Goal: Information Seeking & Learning: Learn about a topic

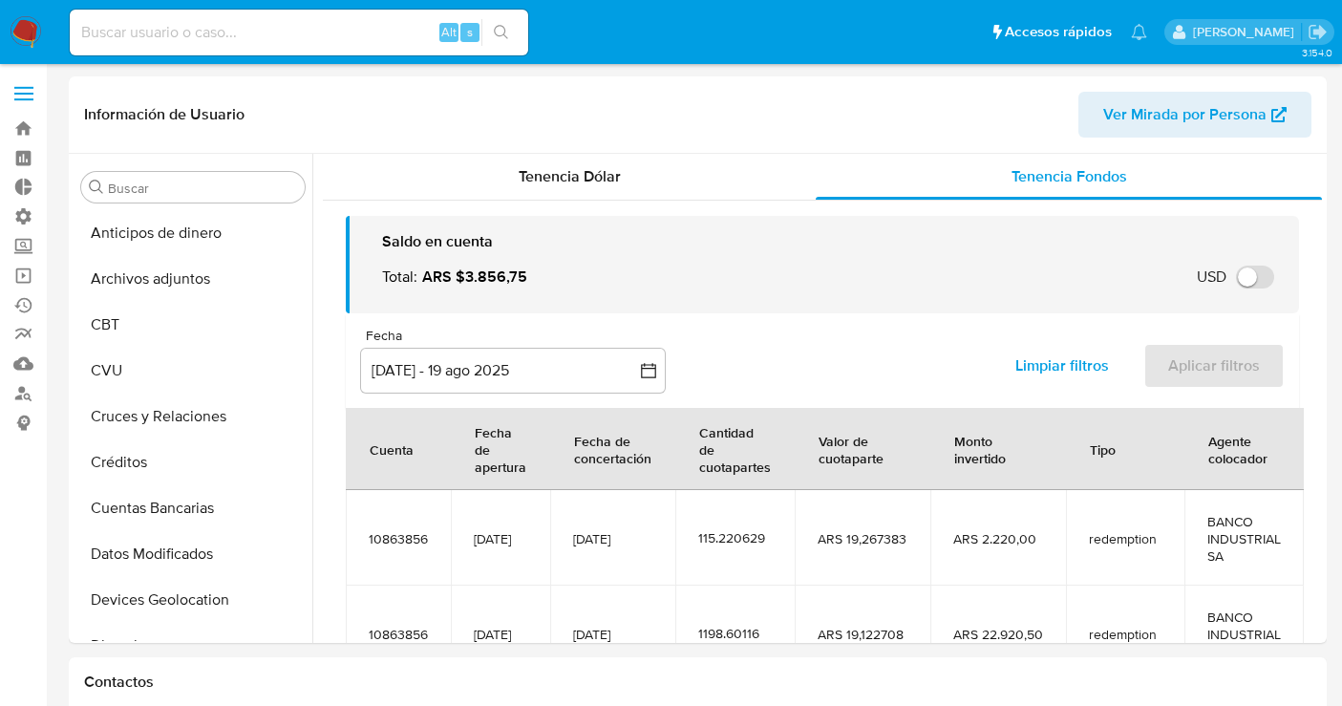
select select "10"
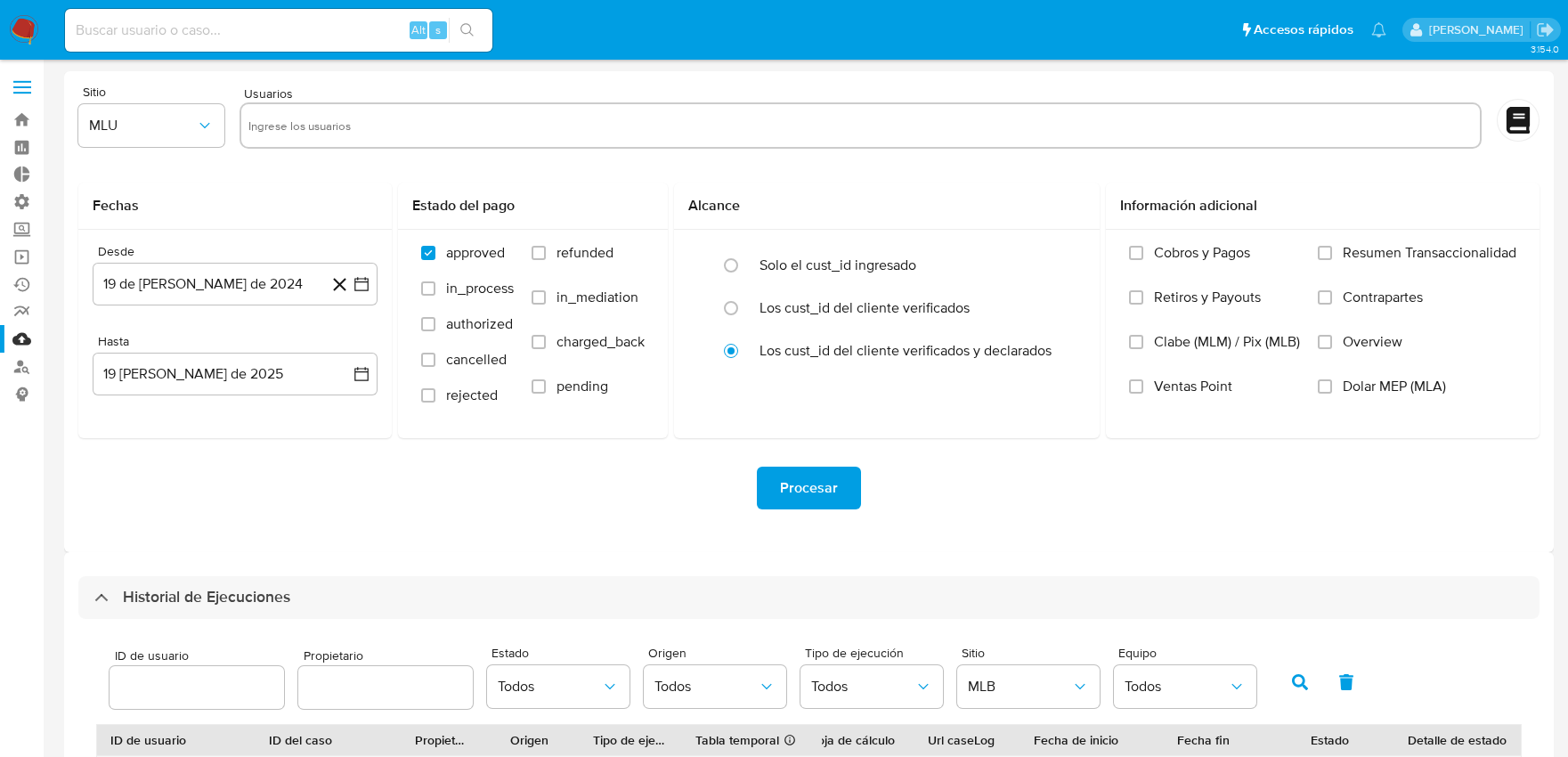
select select "10"
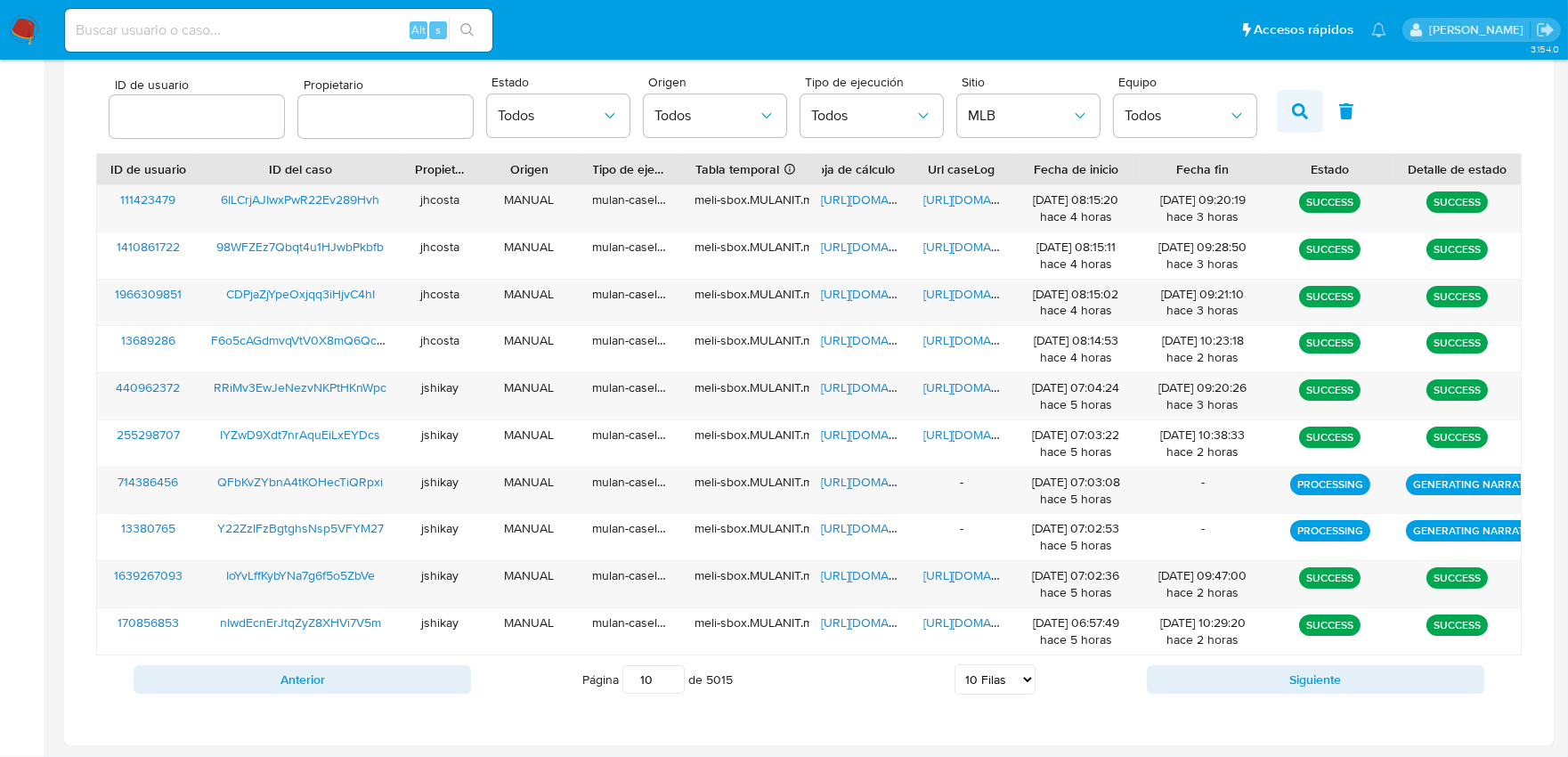
click at [1292, 114] on icon "button" at bounding box center [1300, 111] width 16 height 16
click at [1286, 126] on button "button" at bounding box center [1300, 111] width 47 height 43
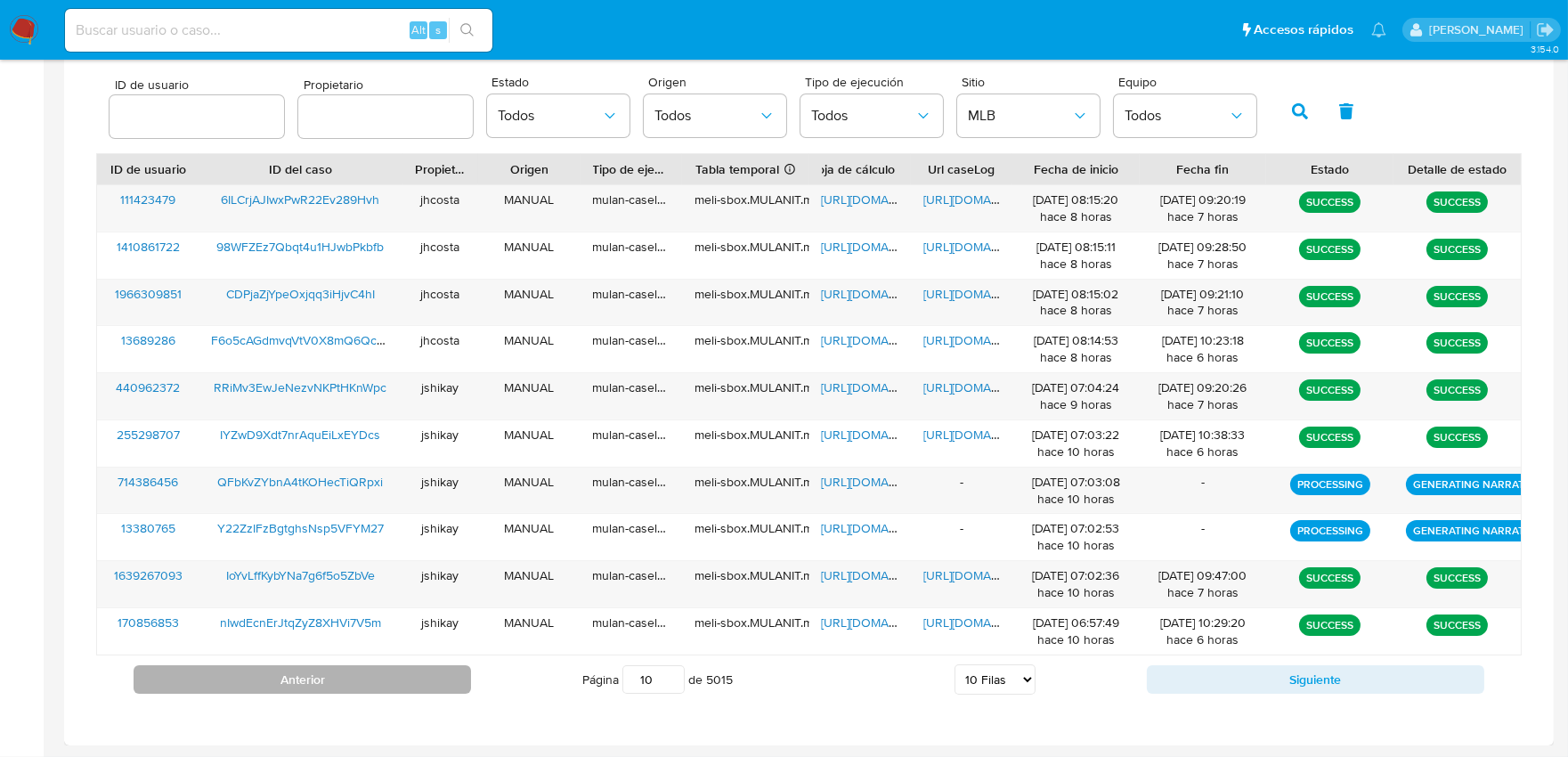
click at [444, 689] on button "Anterior" at bounding box center [302, 679] width 337 height 29
click at [447, 681] on button "Anterior" at bounding box center [302, 679] width 337 height 29
drag, startPoint x: 447, startPoint y: 681, endPoint x: 458, endPoint y: 653, distance: 30.1
click at [447, 680] on button "Anterior" at bounding box center [302, 679] width 337 height 29
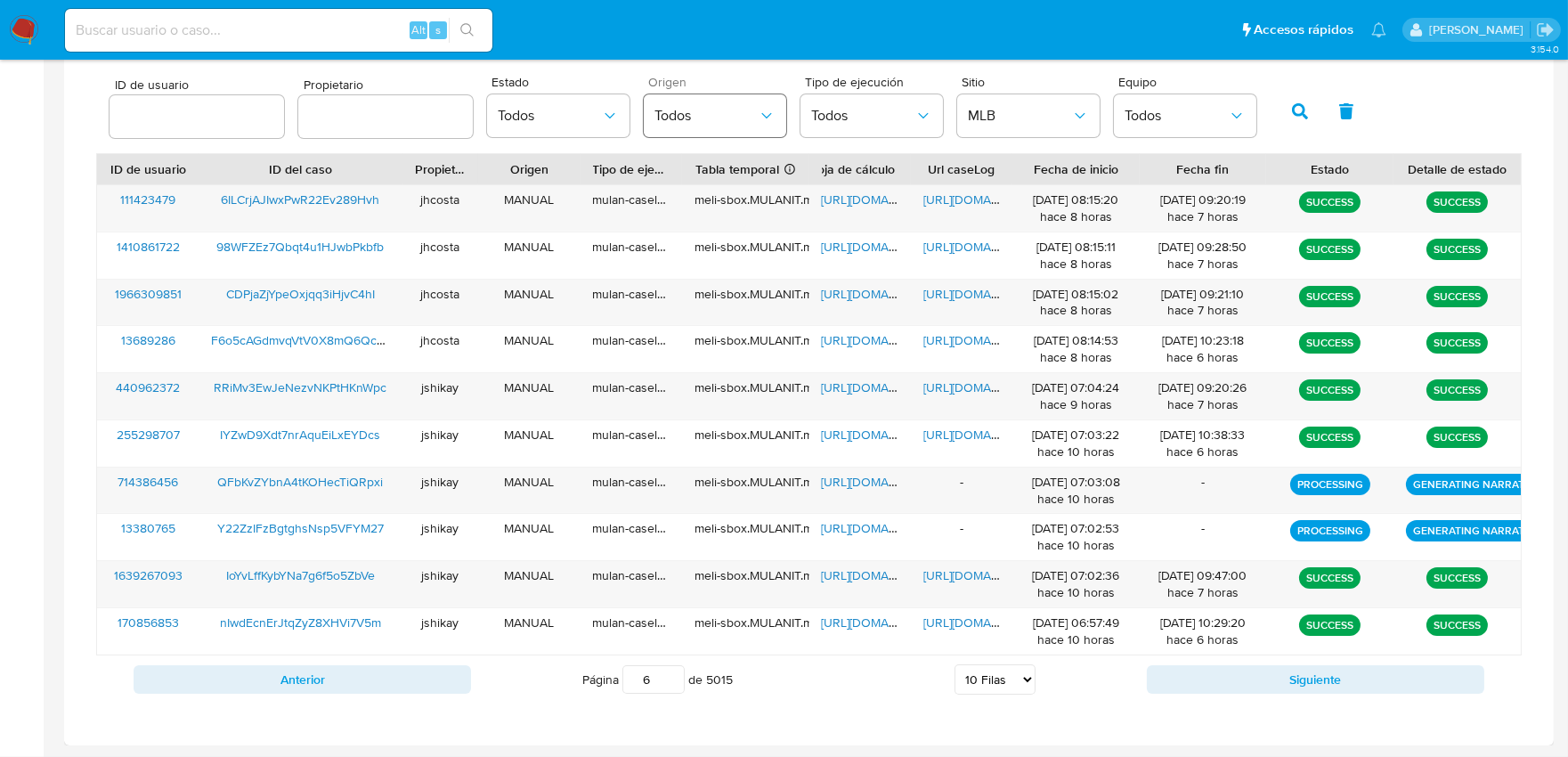
click at [689, 98] on button "Todos" at bounding box center [714, 116] width 143 height 43
click at [516, 113] on span "Todos" at bounding box center [549, 116] width 103 height 18
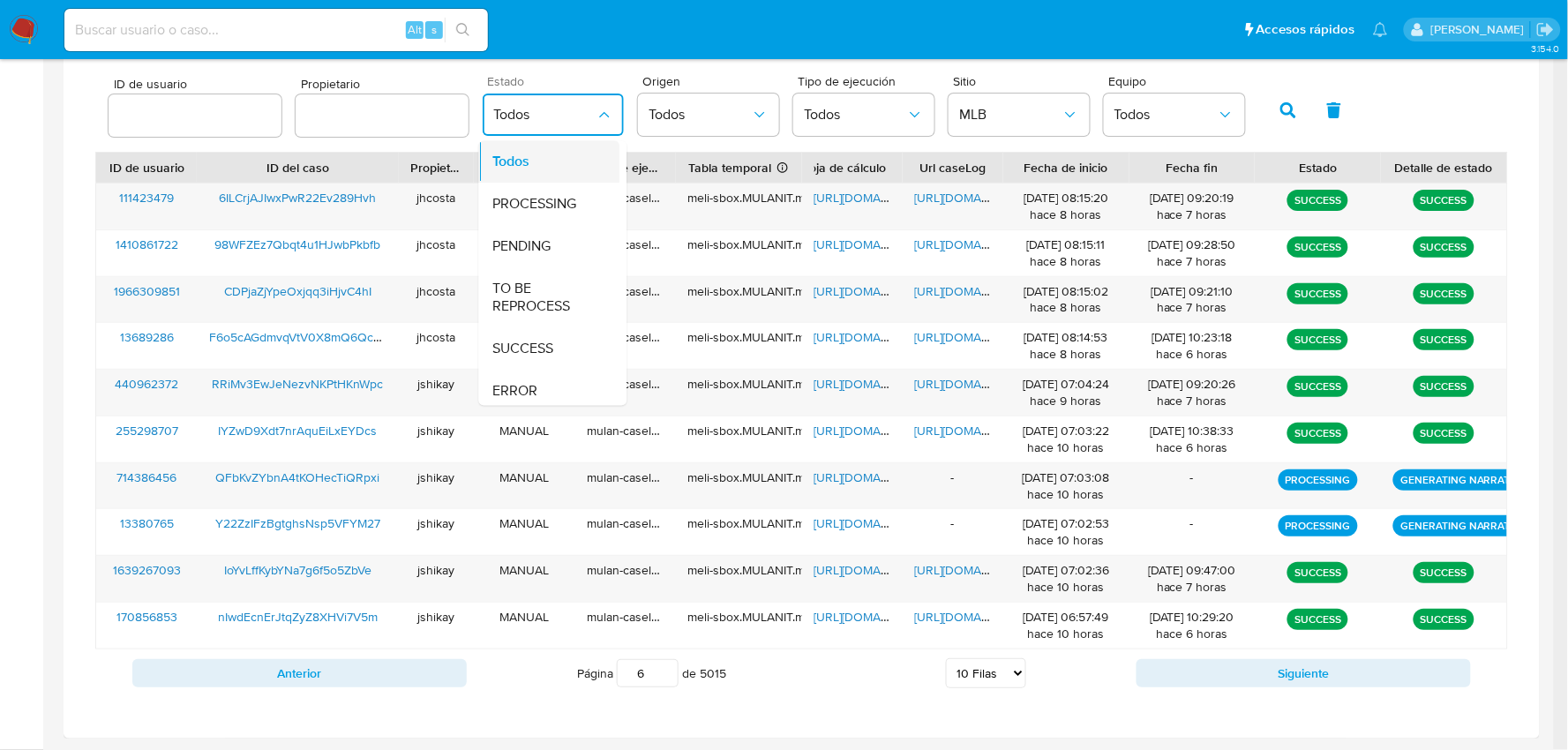
click at [500, 163] on span "Todos" at bounding box center [512, 162] width 37 height 18
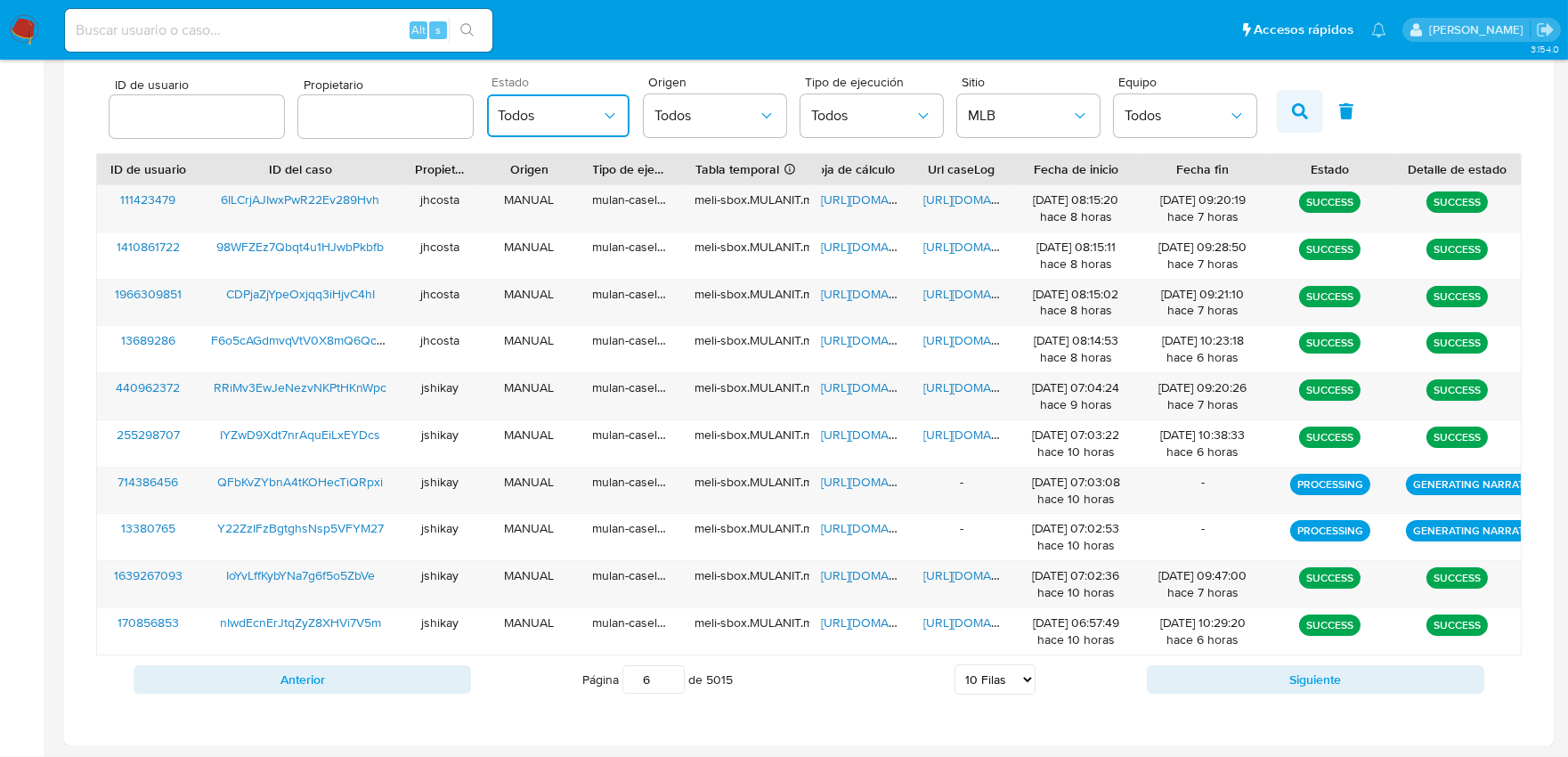
click at [1282, 113] on button "button" at bounding box center [1300, 111] width 47 height 43
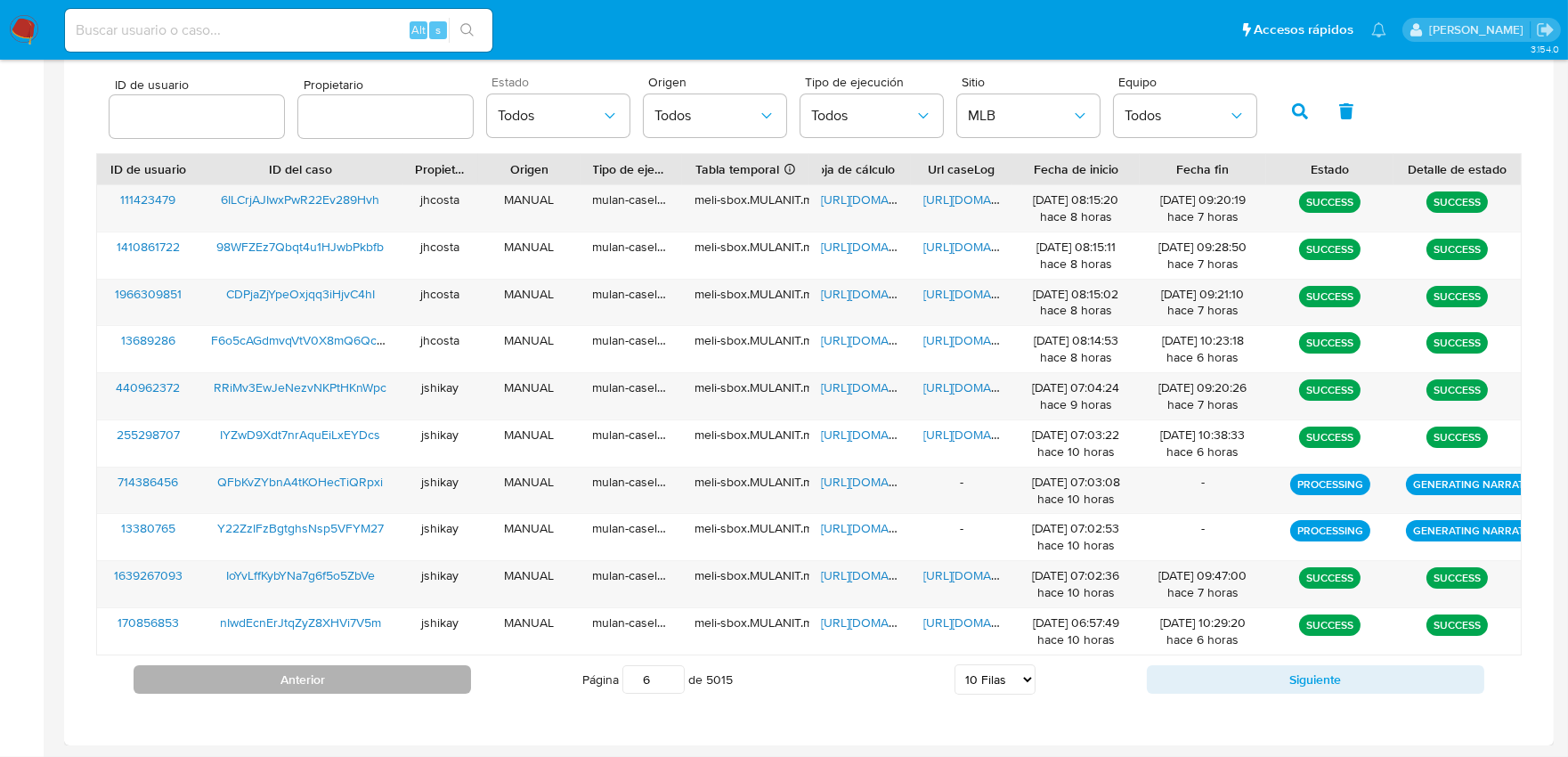
click at [432, 688] on button "Anterior" at bounding box center [302, 679] width 337 height 29
click at [432, 687] on button "Anterior" at bounding box center [302, 679] width 337 height 29
click at [432, 681] on button "Anterior" at bounding box center [302, 679] width 337 height 29
click at [432, 679] on button "Anterior" at bounding box center [302, 679] width 337 height 29
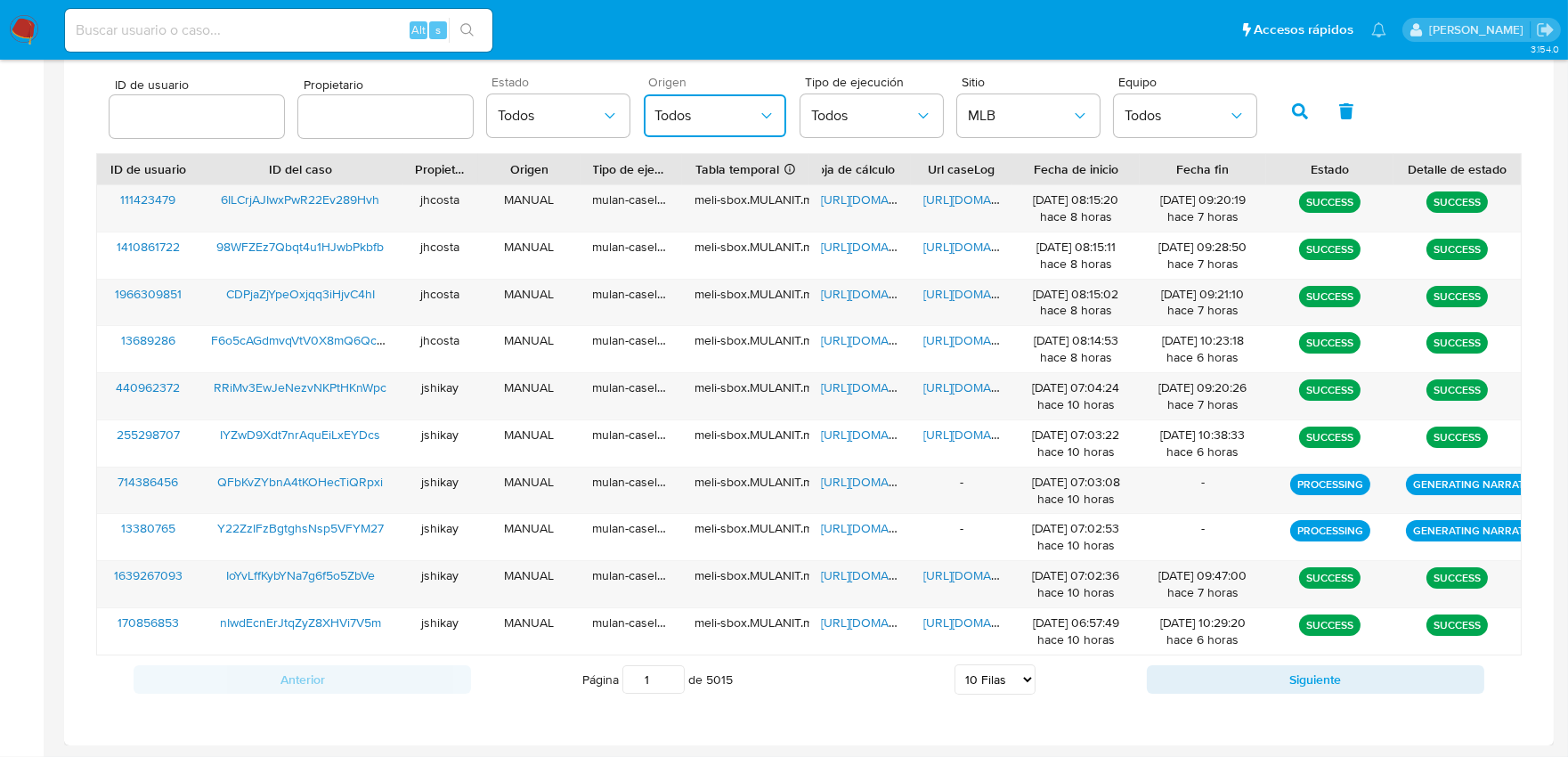
click at [677, 131] on button "Todos" at bounding box center [714, 116] width 143 height 43
click at [557, 108] on span "Todos" at bounding box center [549, 116] width 103 height 18
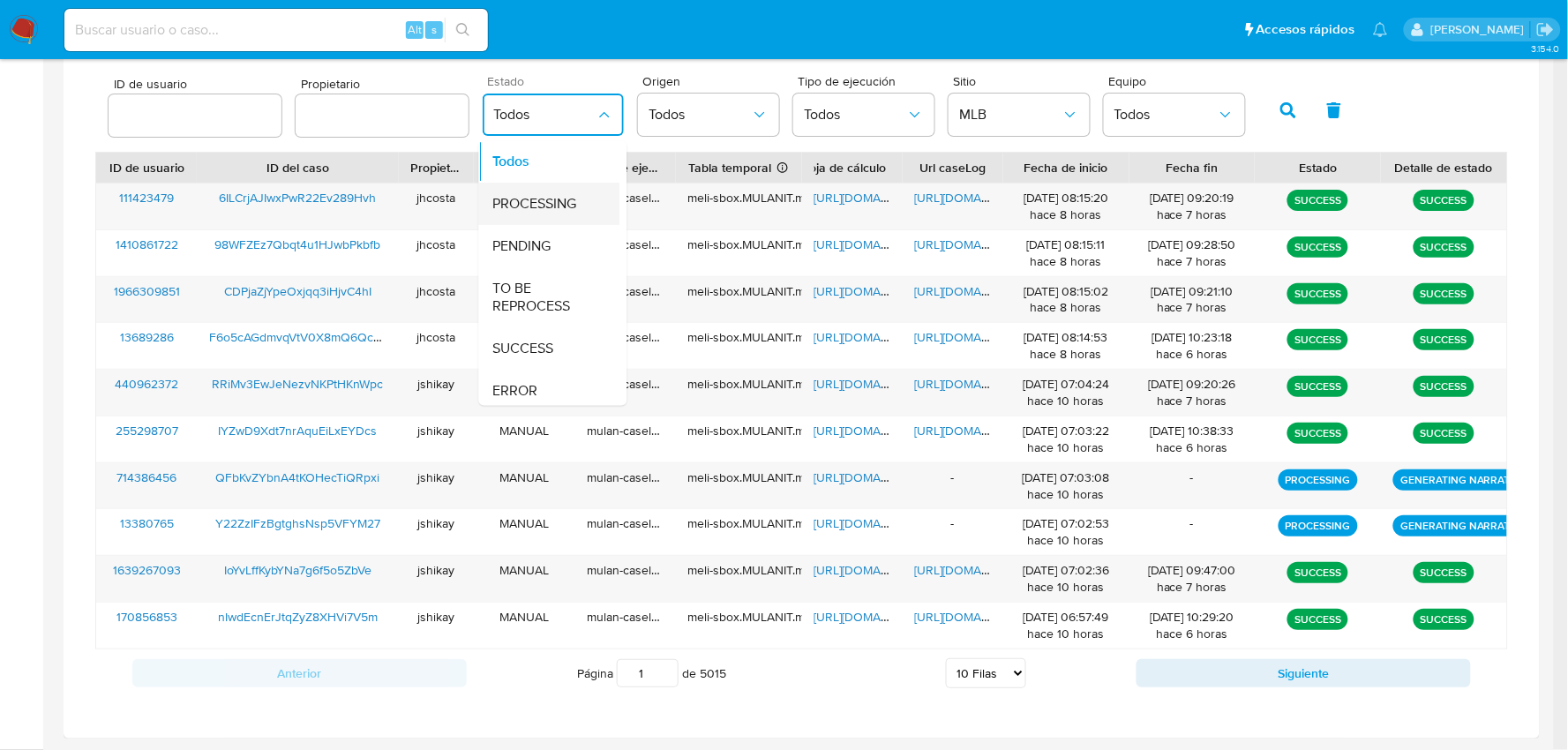
click at [522, 217] on div "PROCESSING" at bounding box center [544, 205] width 103 height 42
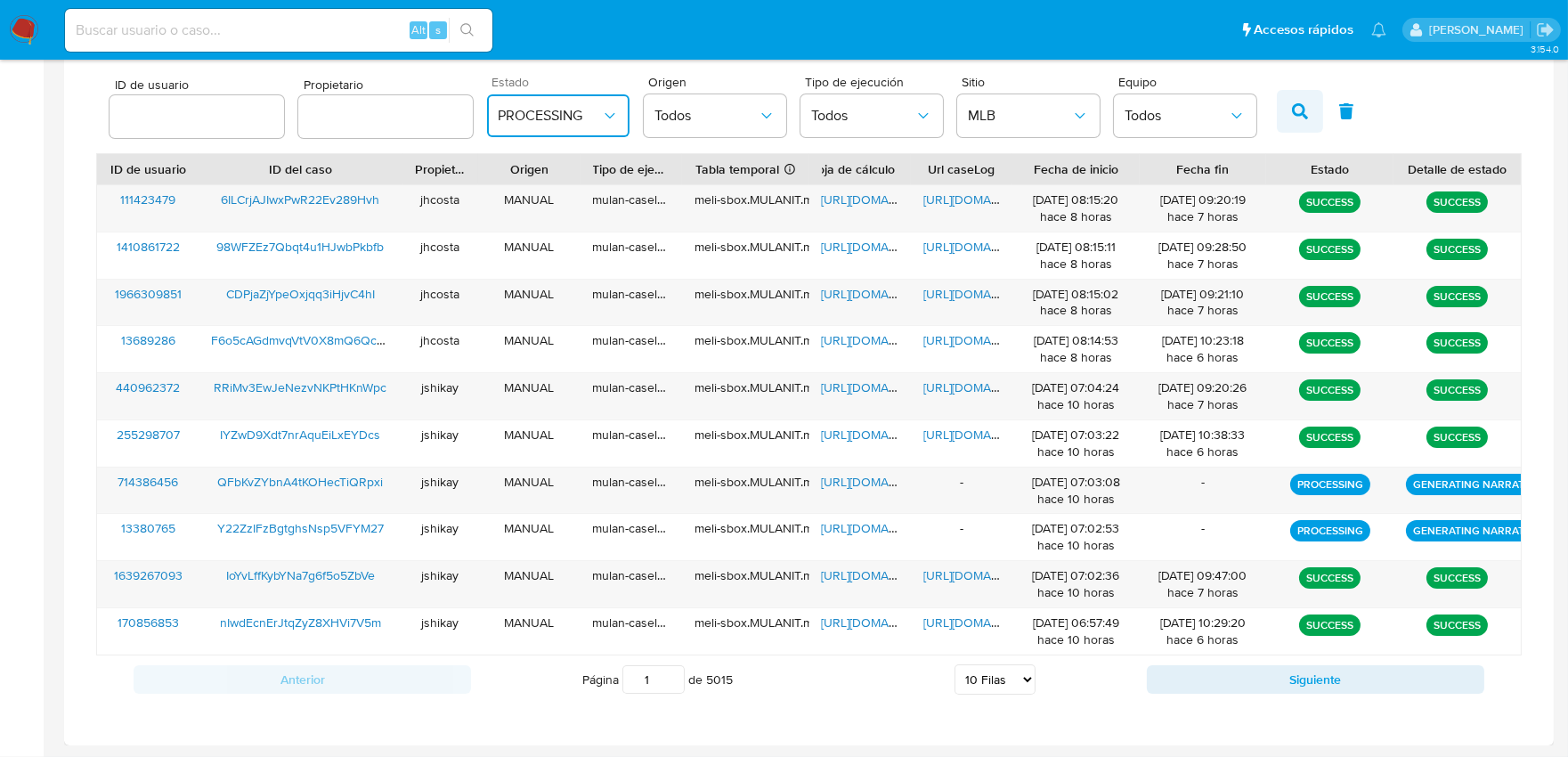
click at [1292, 108] on icon "button" at bounding box center [1300, 111] width 16 height 16
click at [1288, 128] on button "button" at bounding box center [1300, 111] width 47 height 43
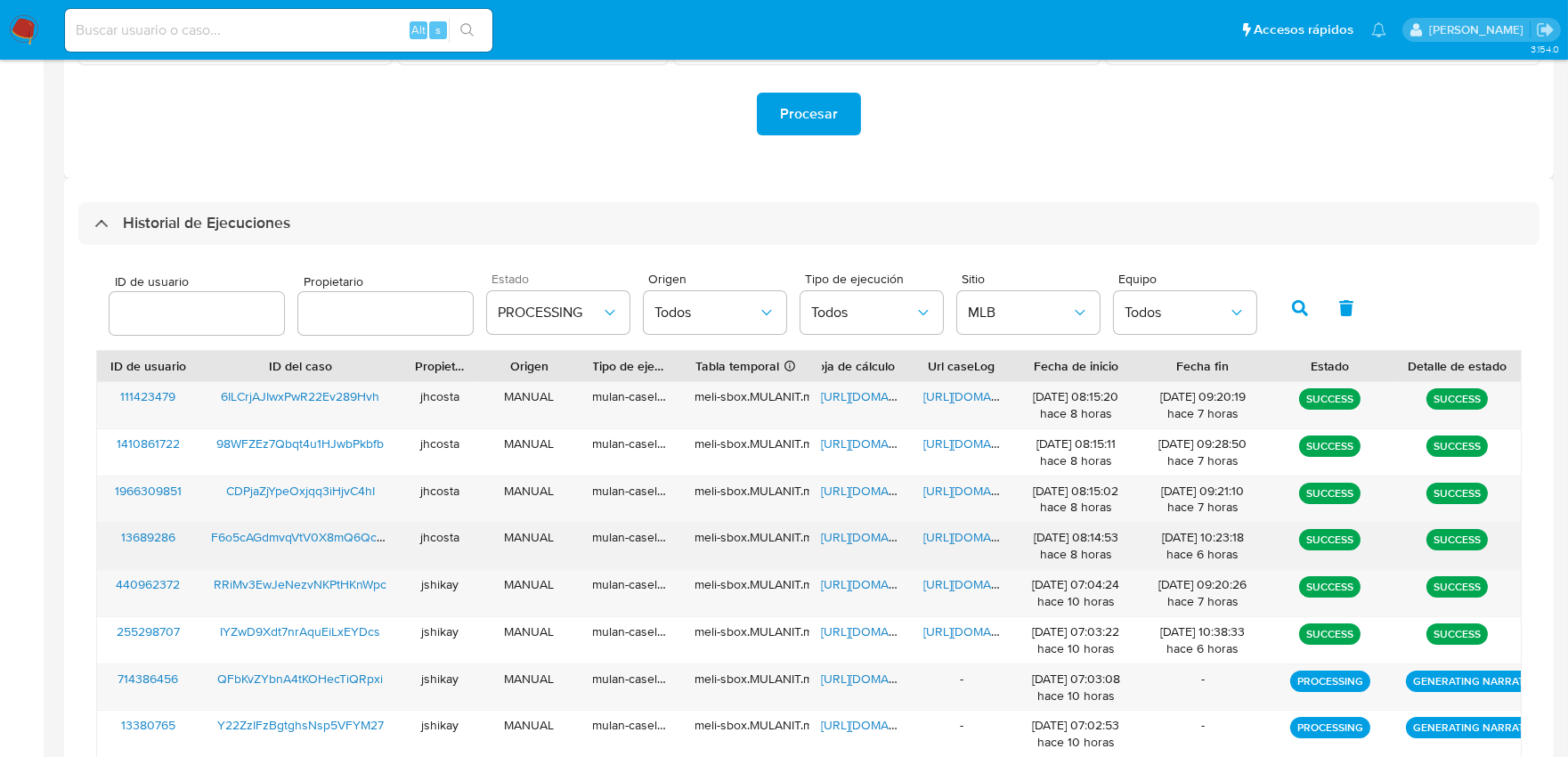
scroll to position [372, 0]
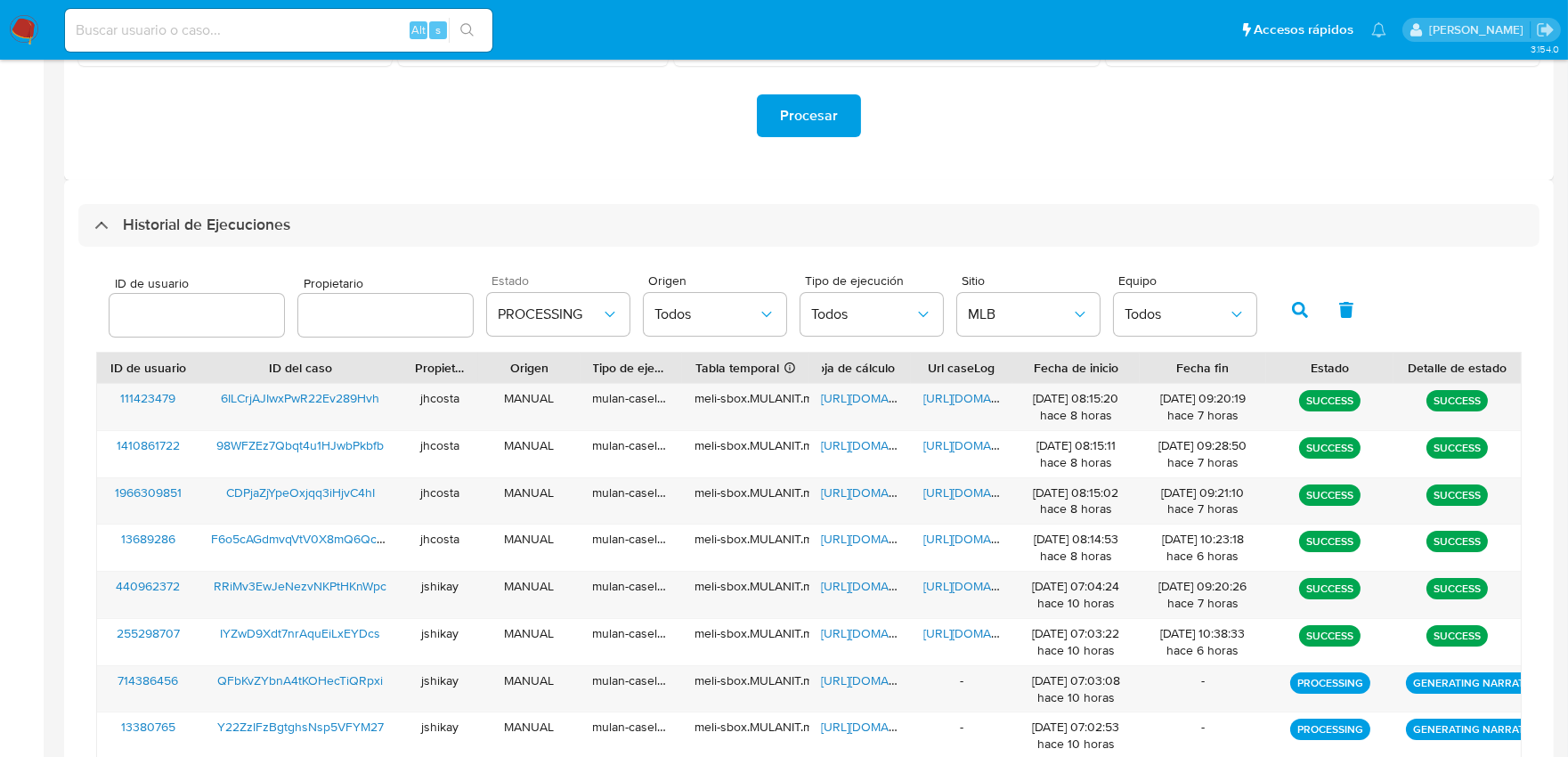
click at [1291, 319] on button "button" at bounding box center [1300, 310] width 47 height 43
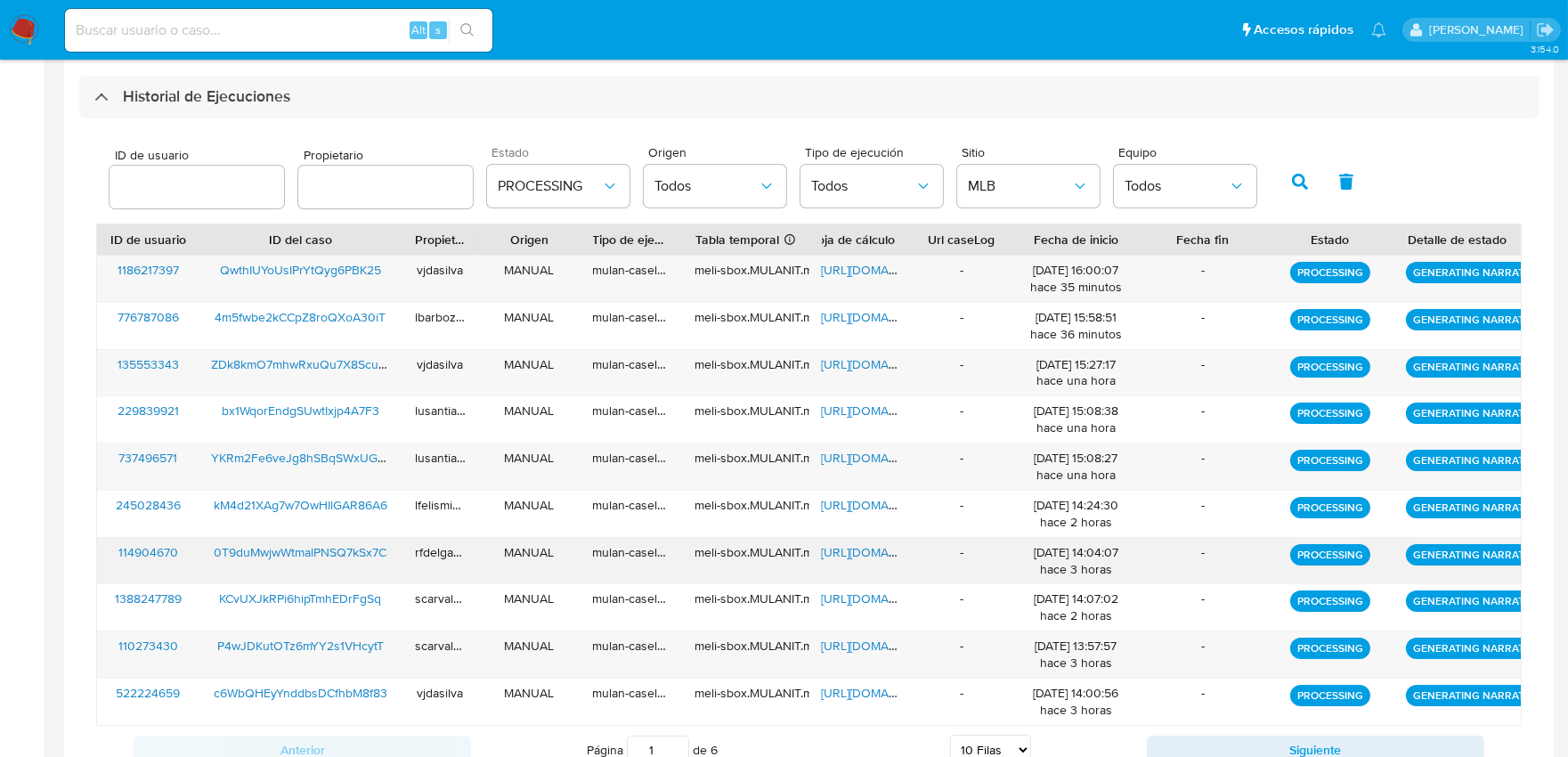
scroll to position [571, 0]
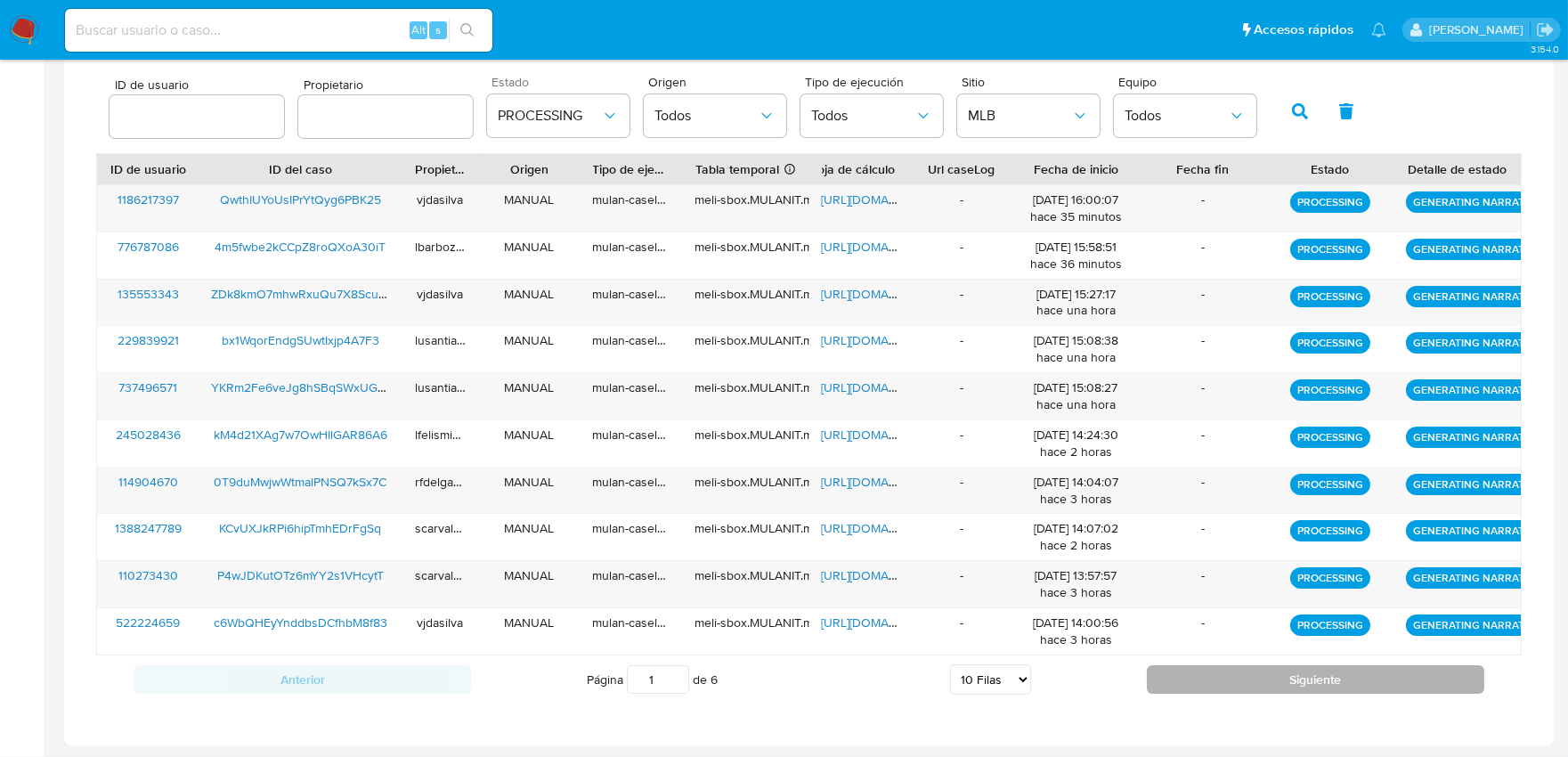
click at [1274, 681] on button "Siguiente" at bounding box center [1315, 679] width 337 height 29
click at [1274, 682] on button "Siguiente" at bounding box center [1315, 679] width 337 height 29
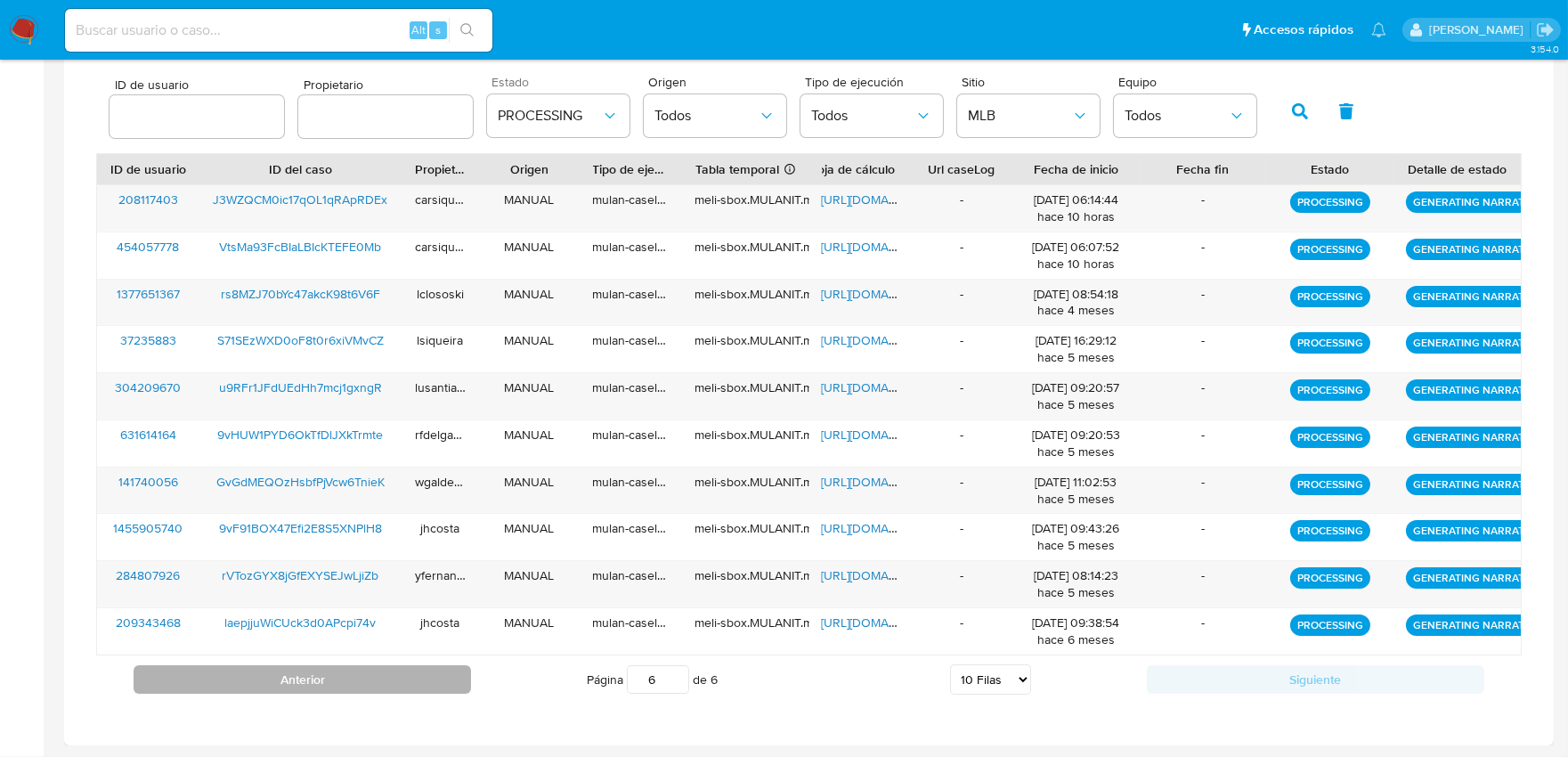
click at [449, 672] on button "Anterior" at bounding box center [302, 679] width 337 height 29
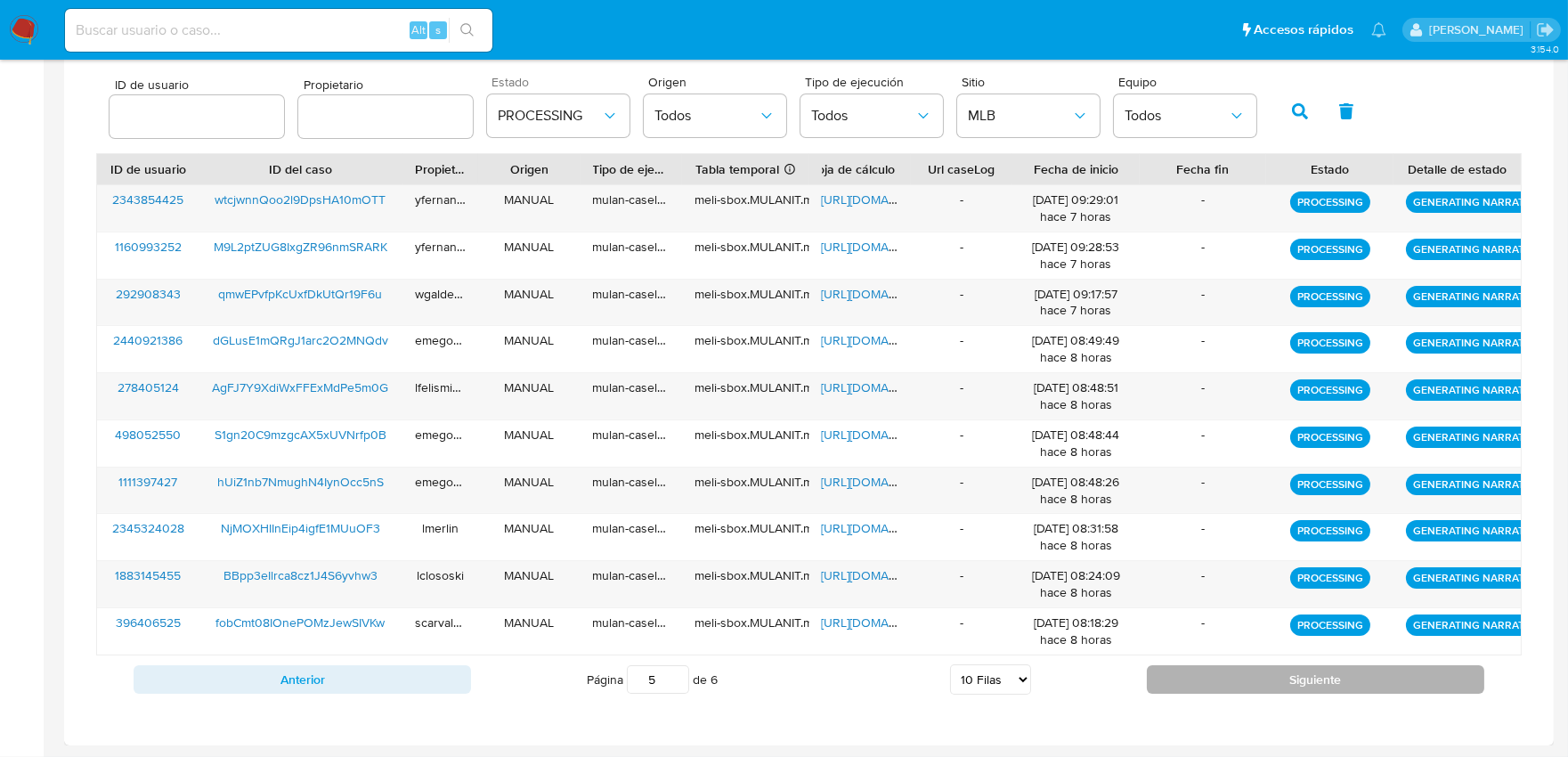
click at [1291, 692] on button "Siguiente" at bounding box center [1315, 679] width 337 height 29
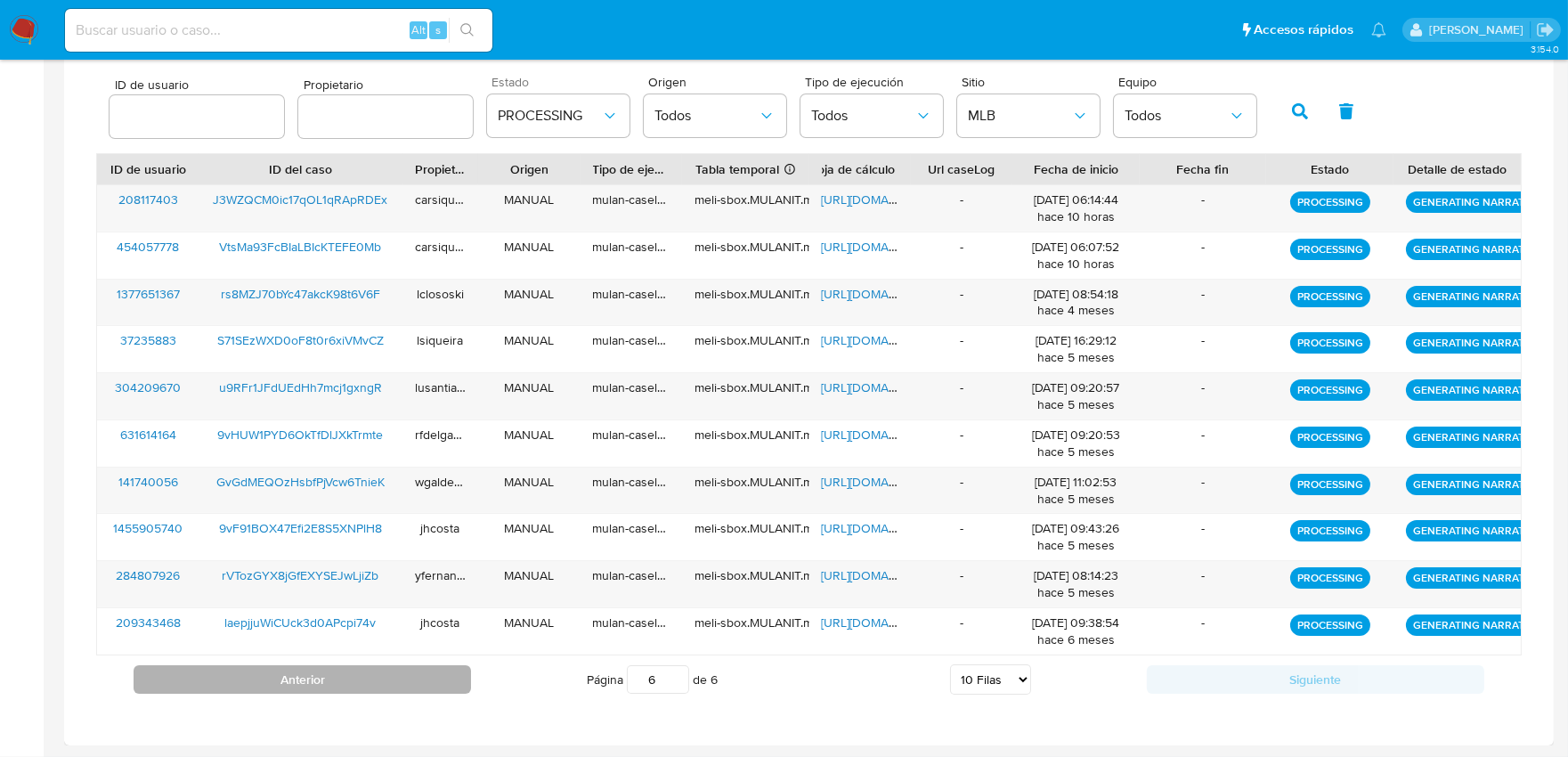
click at [452, 681] on button "Anterior" at bounding box center [302, 679] width 337 height 29
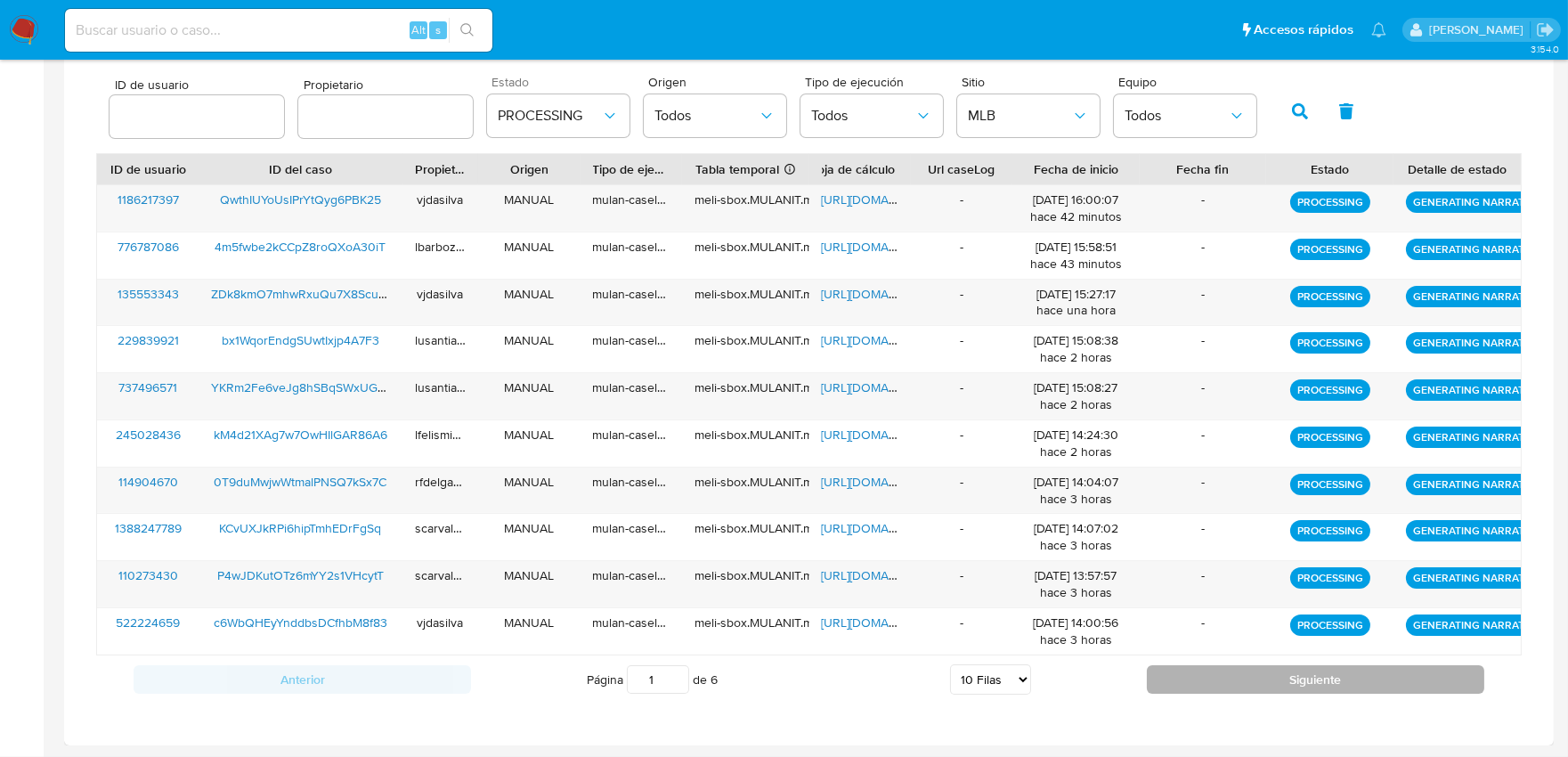
click at [1220, 687] on button "Siguiente" at bounding box center [1315, 679] width 337 height 29
click at [1226, 682] on button "Siguiente" at bounding box center [1315, 679] width 337 height 29
click at [1243, 689] on button "Siguiente" at bounding box center [1315, 679] width 337 height 29
click at [1249, 681] on button "Siguiente" at bounding box center [1315, 679] width 337 height 29
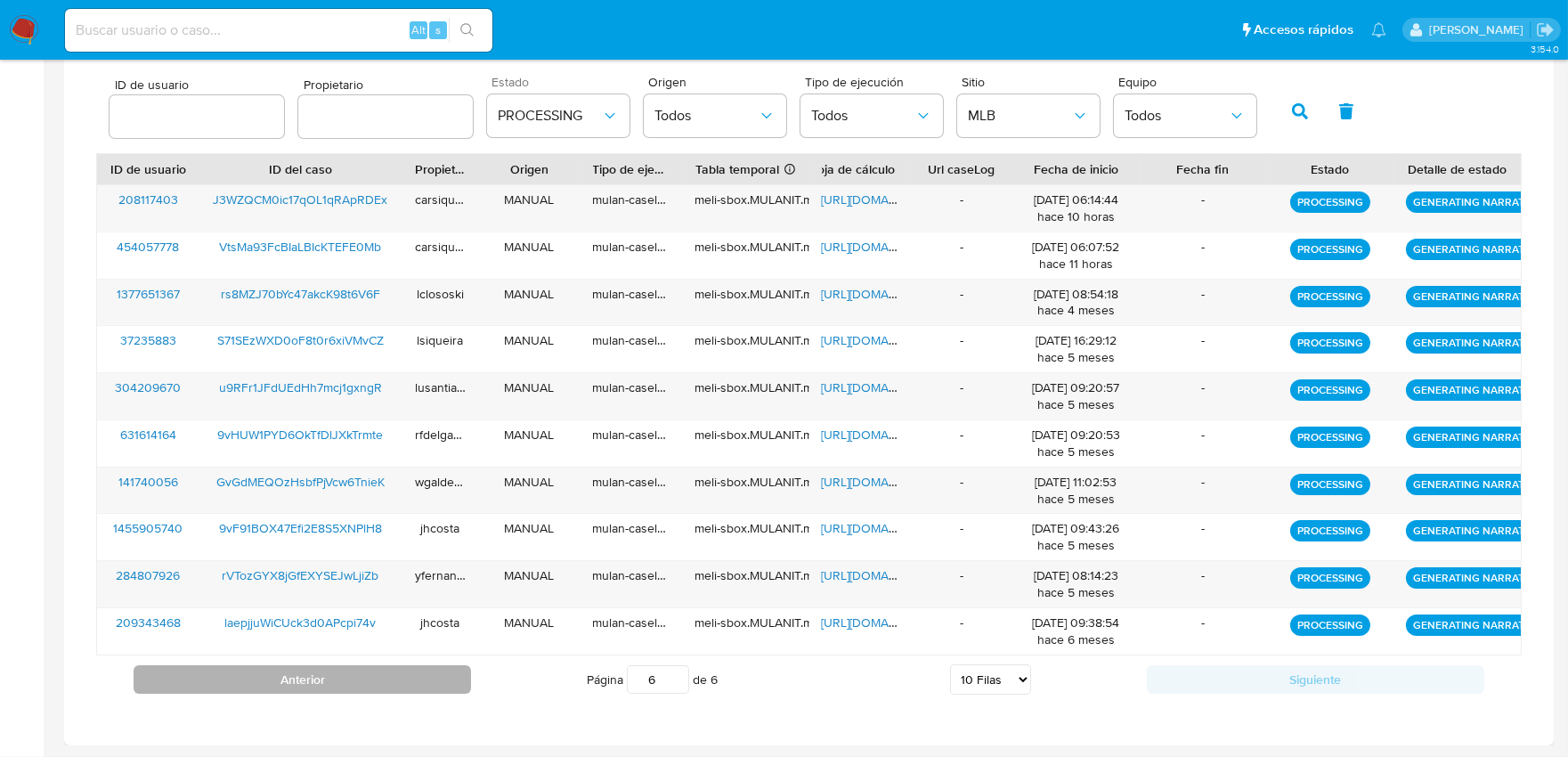
click at [437, 672] on button "Anterior" at bounding box center [302, 679] width 337 height 29
click at [421, 691] on button "Anterior" at bounding box center [302, 679] width 337 height 29
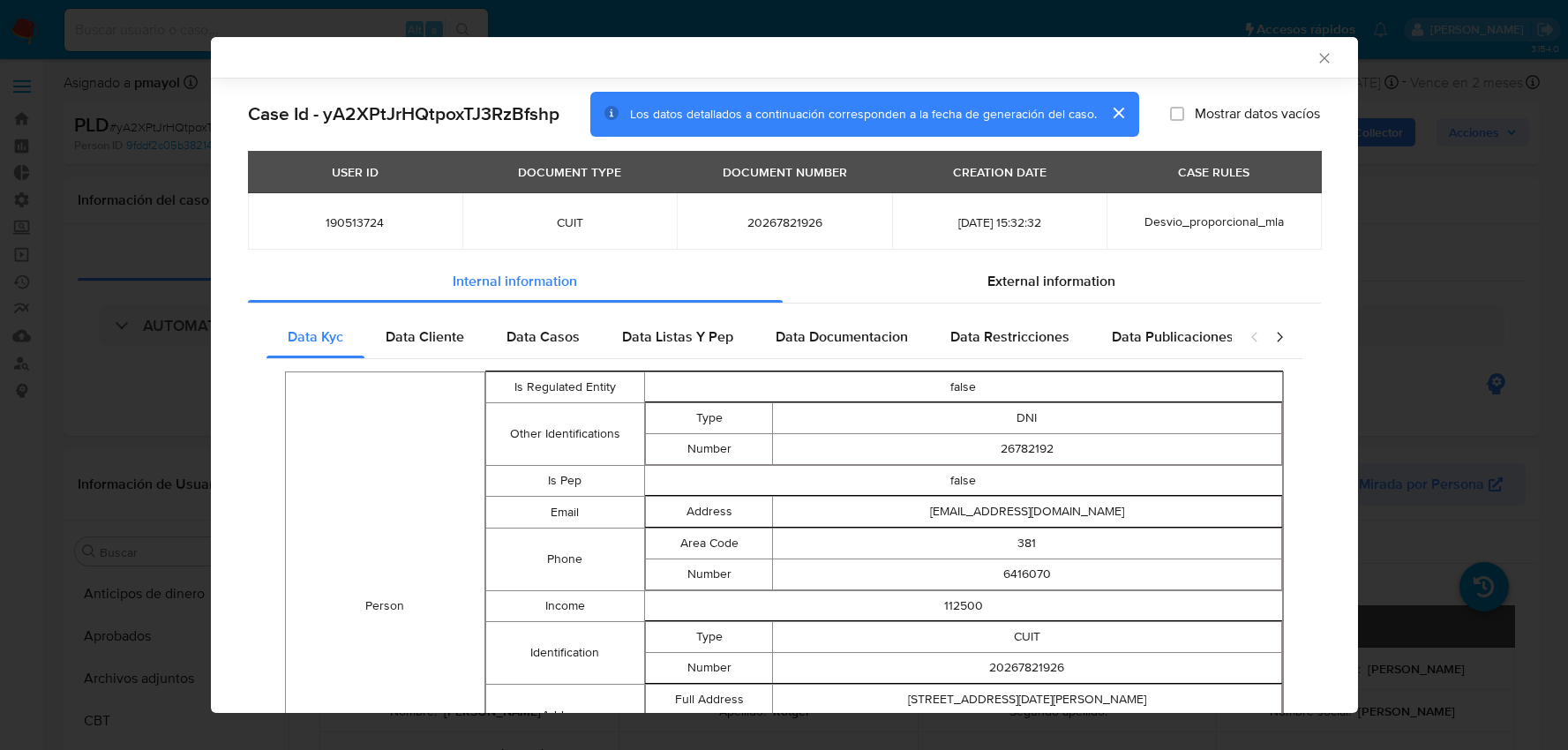
select select "10"
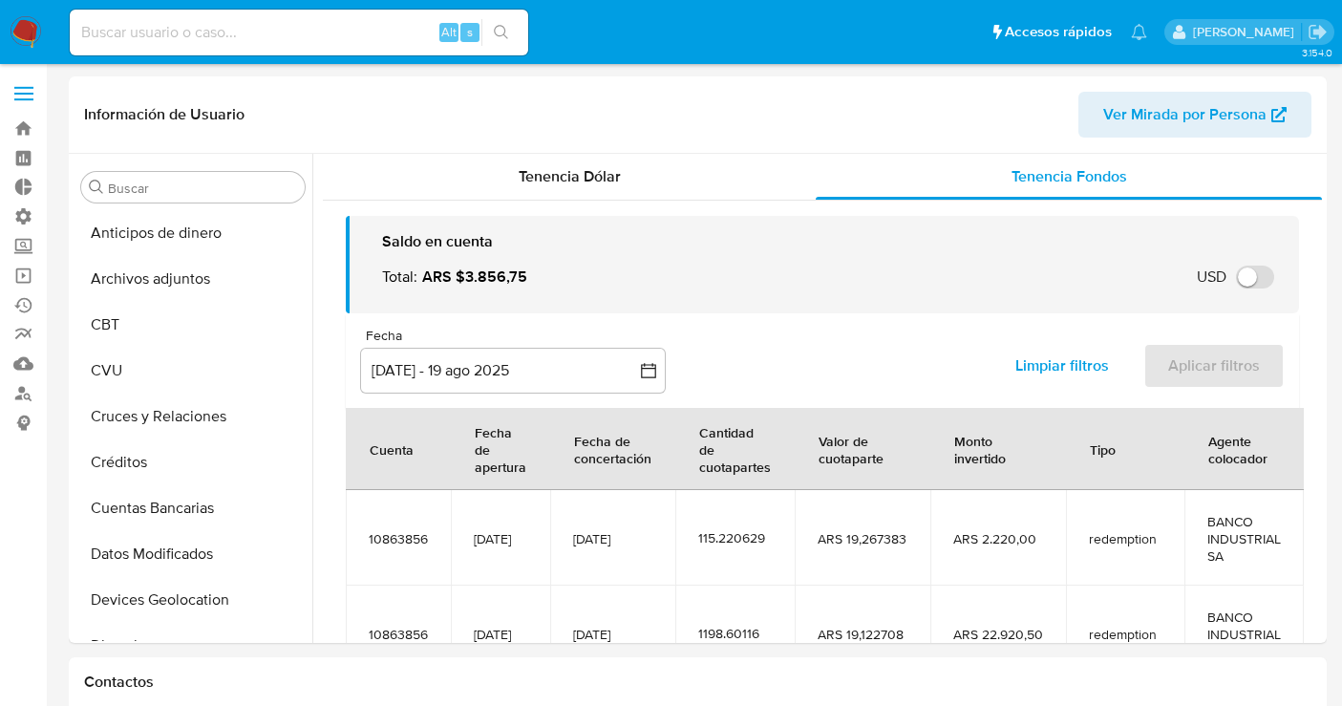
select select "10"
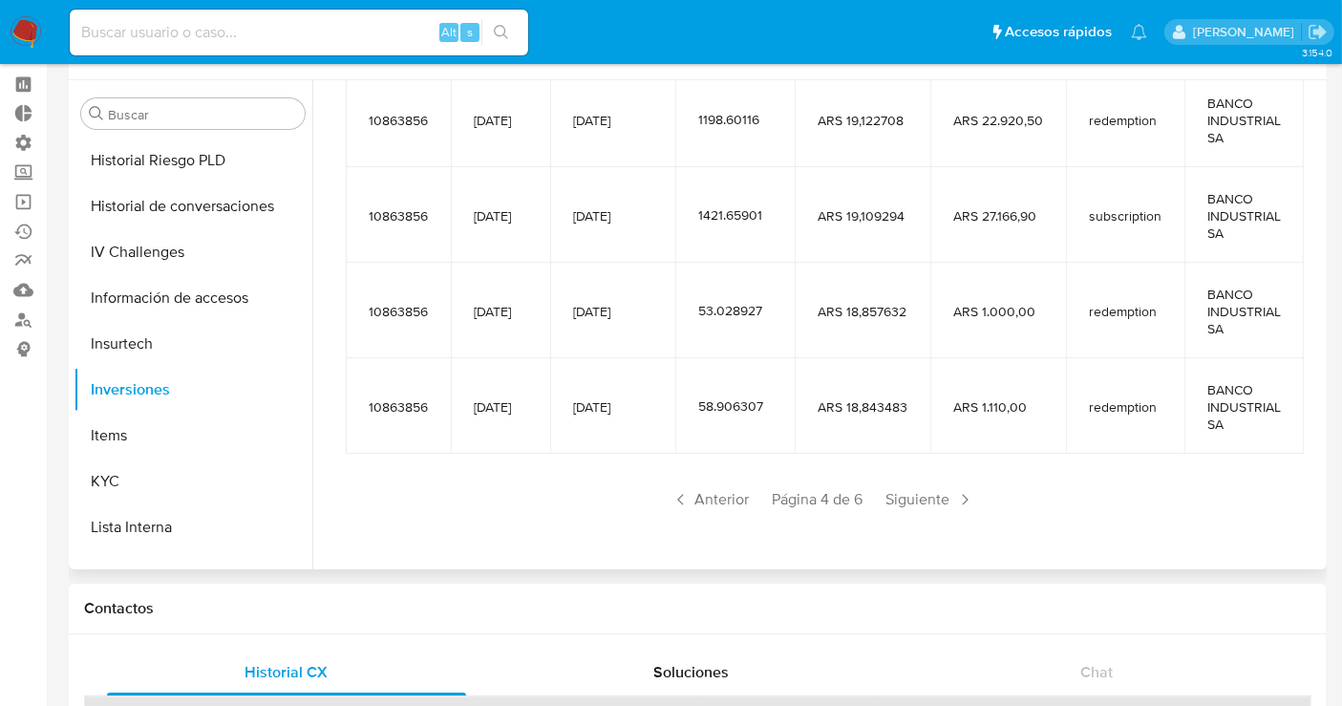
scroll to position [106, 0]
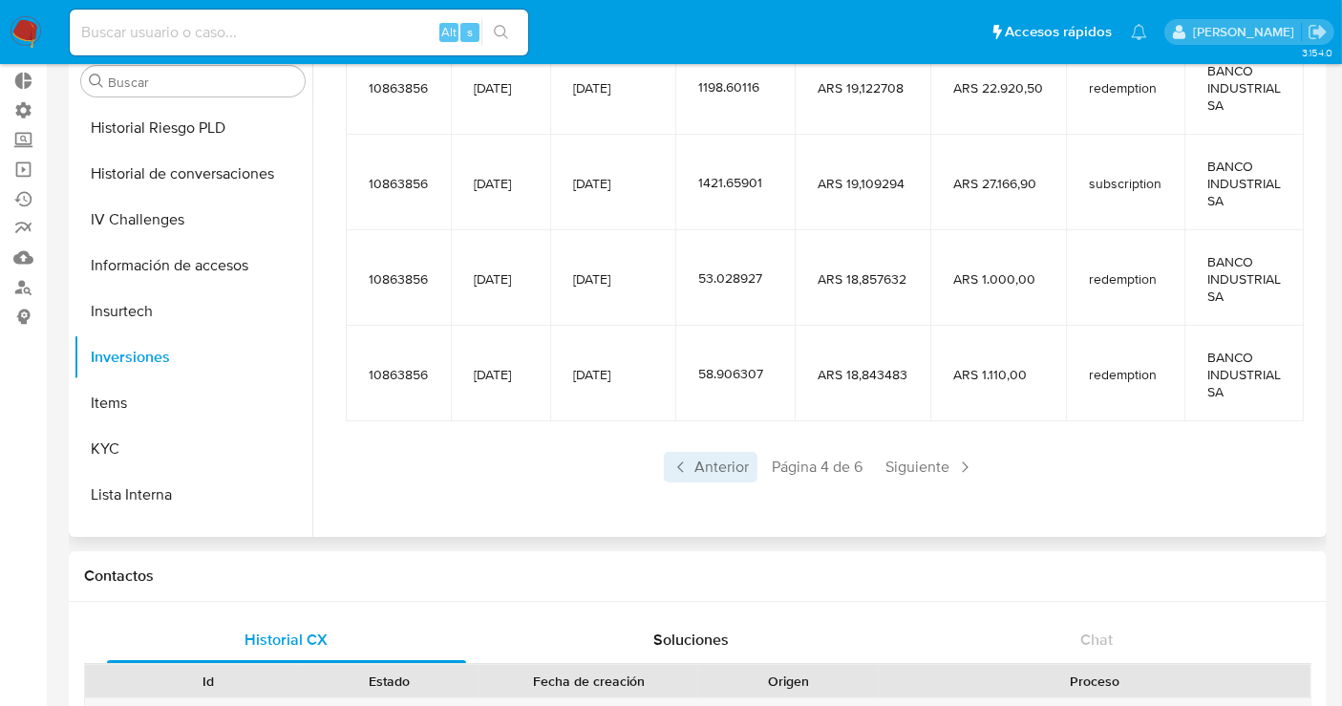
click at [730, 473] on span "Anterior" at bounding box center [711, 467] width 94 height 31
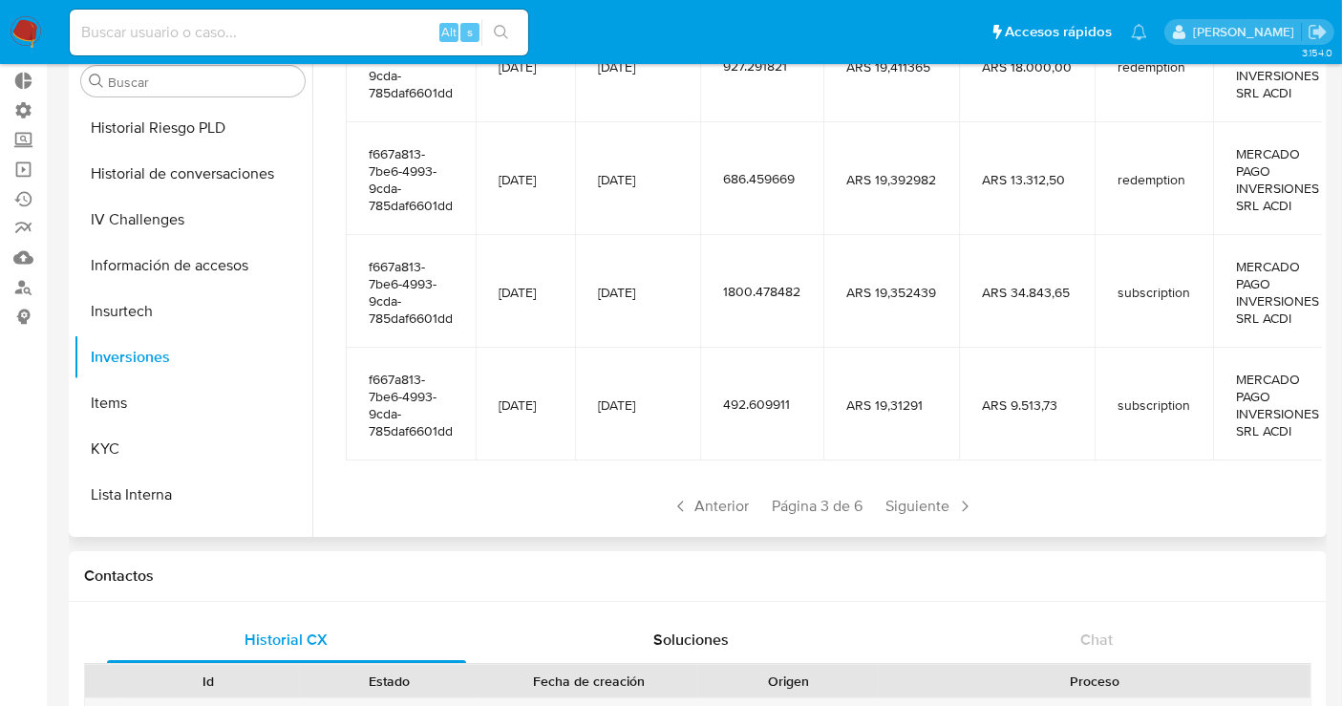
scroll to position [509, 0]
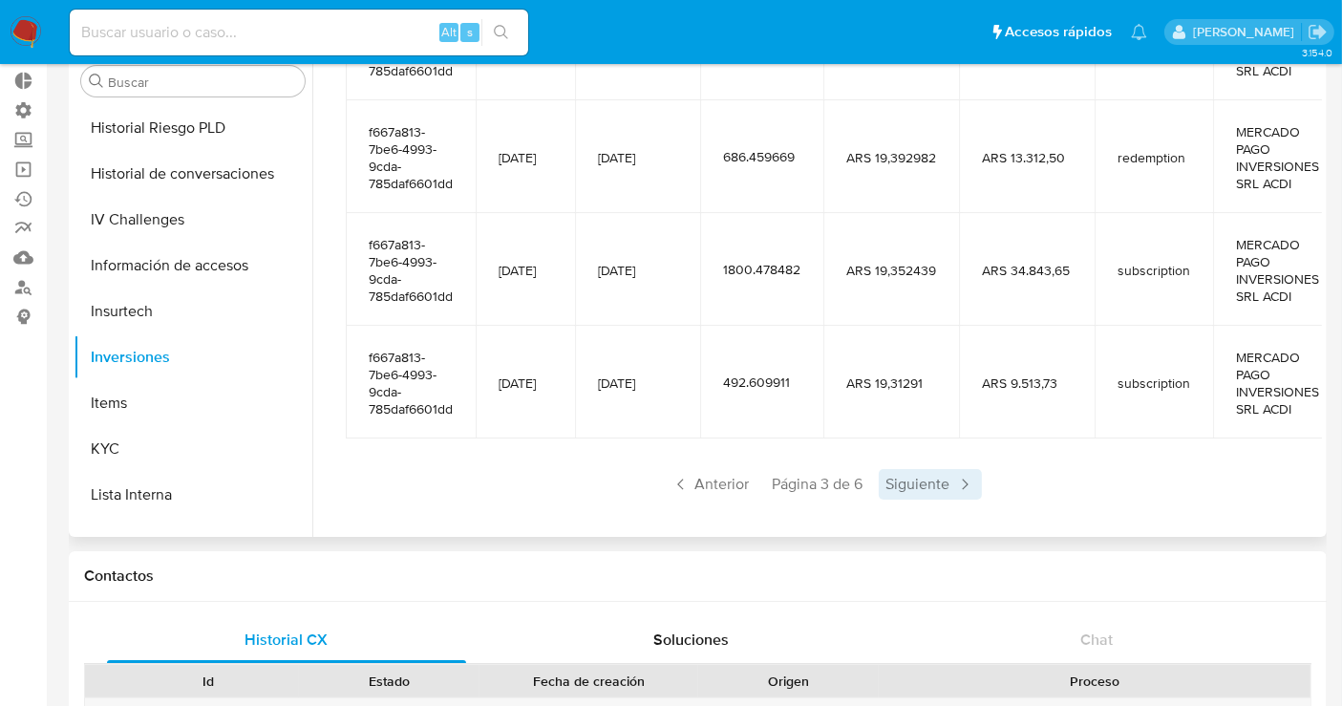
click at [948, 469] on span "Siguiente" at bounding box center [929, 484] width 103 height 31
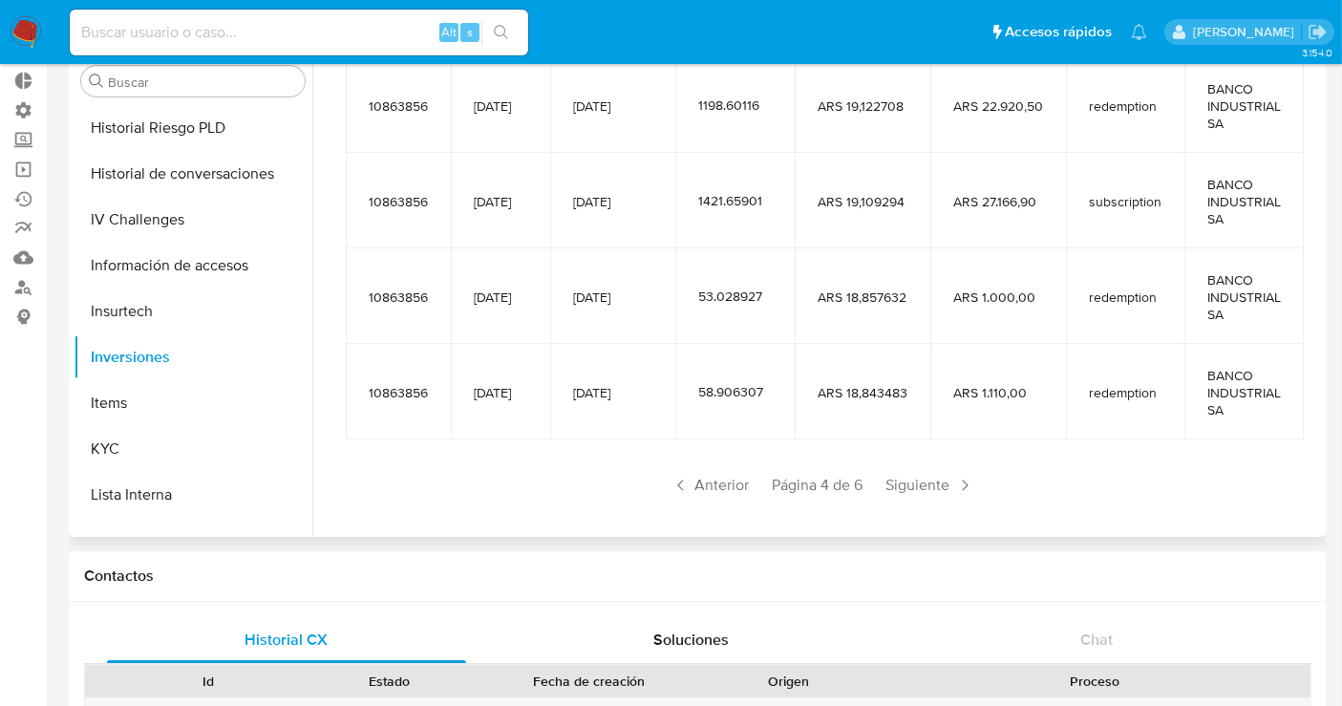
scroll to position [440, 0]
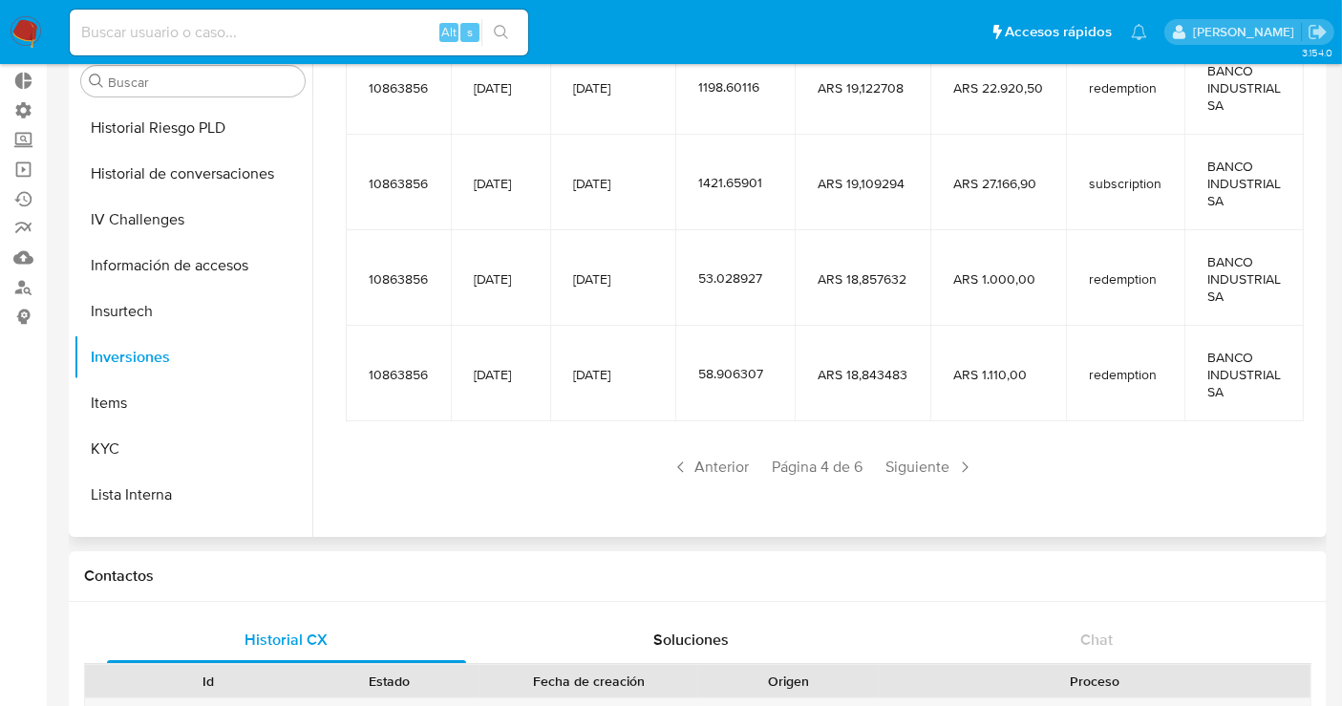
click at [752, 468] on div "Anterior Página 4 de 6 Siguiente" at bounding box center [822, 467] width 953 height 31
click at [735, 468] on span "Anterior" at bounding box center [711, 467] width 94 height 31
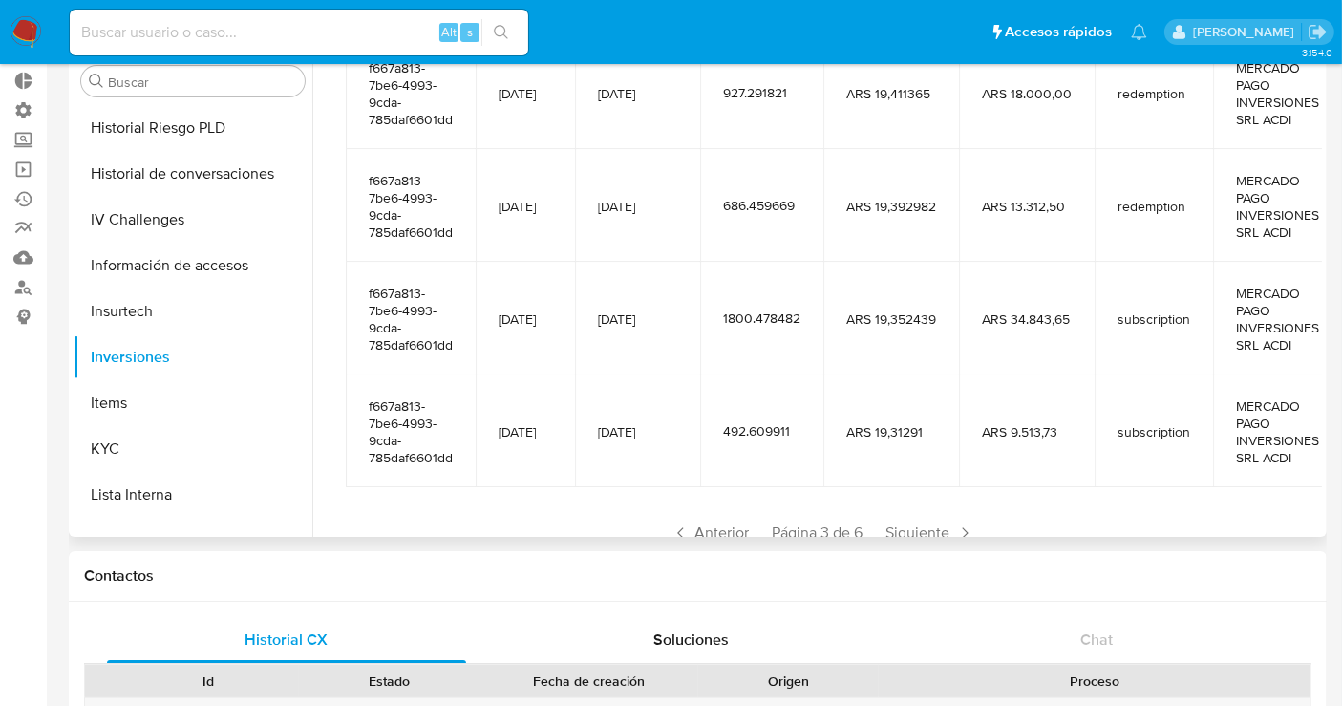
scroll to position [509, 0]
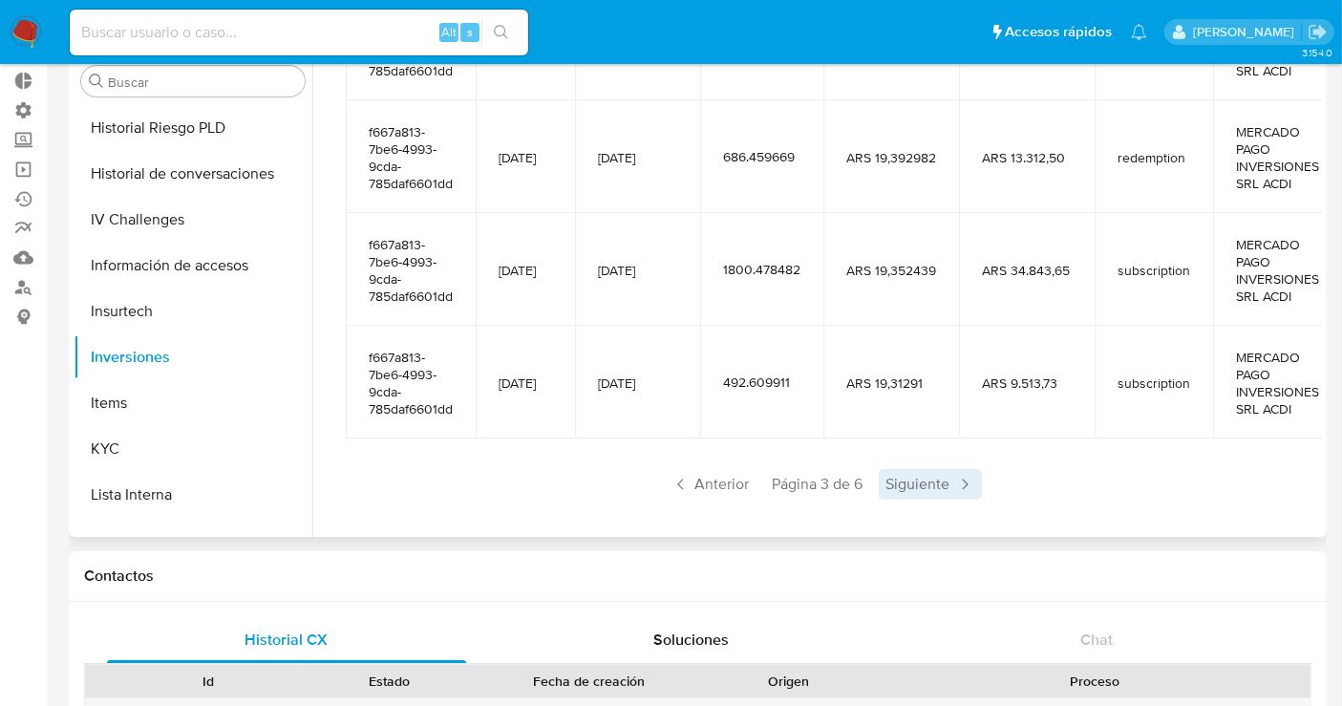
click at [943, 469] on span "Siguiente" at bounding box center [929, 484] width 103 height 31
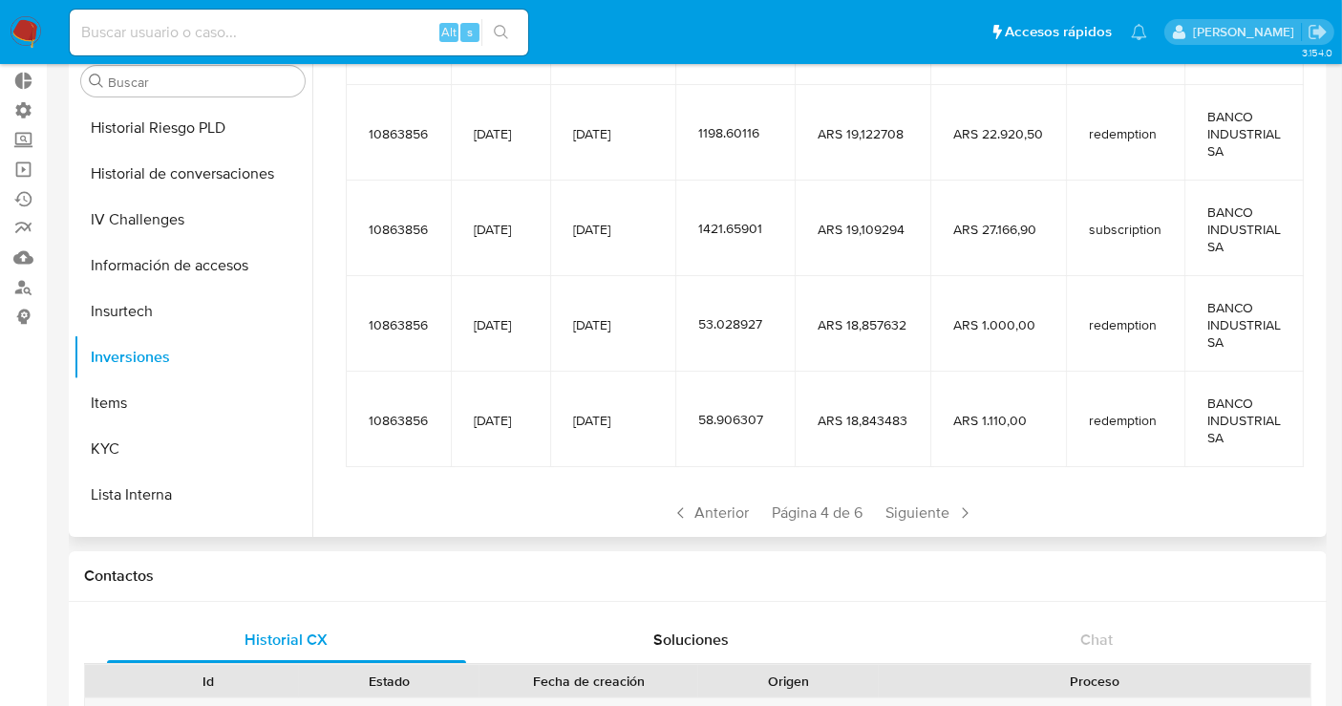
scroll to position [440, 0]
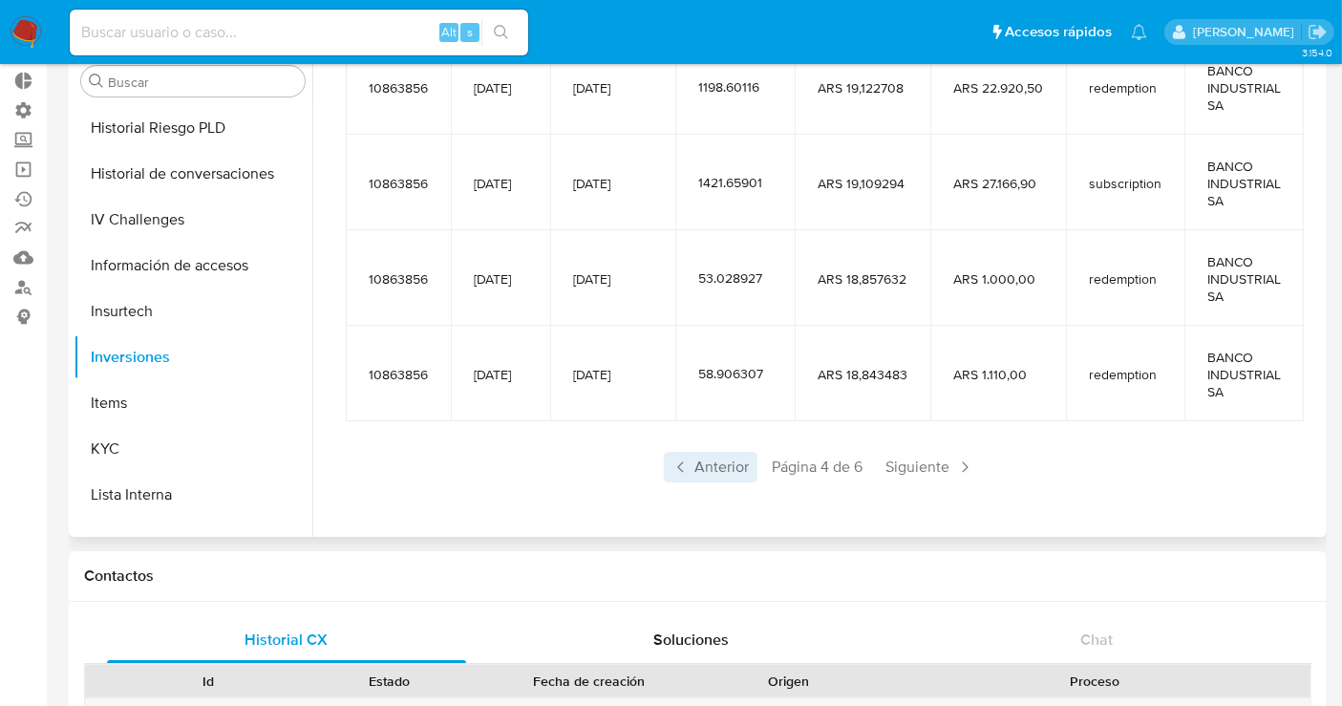
click at [704, 457] on span "Anterior" at bounding box center [711, 467] width 94 height 31
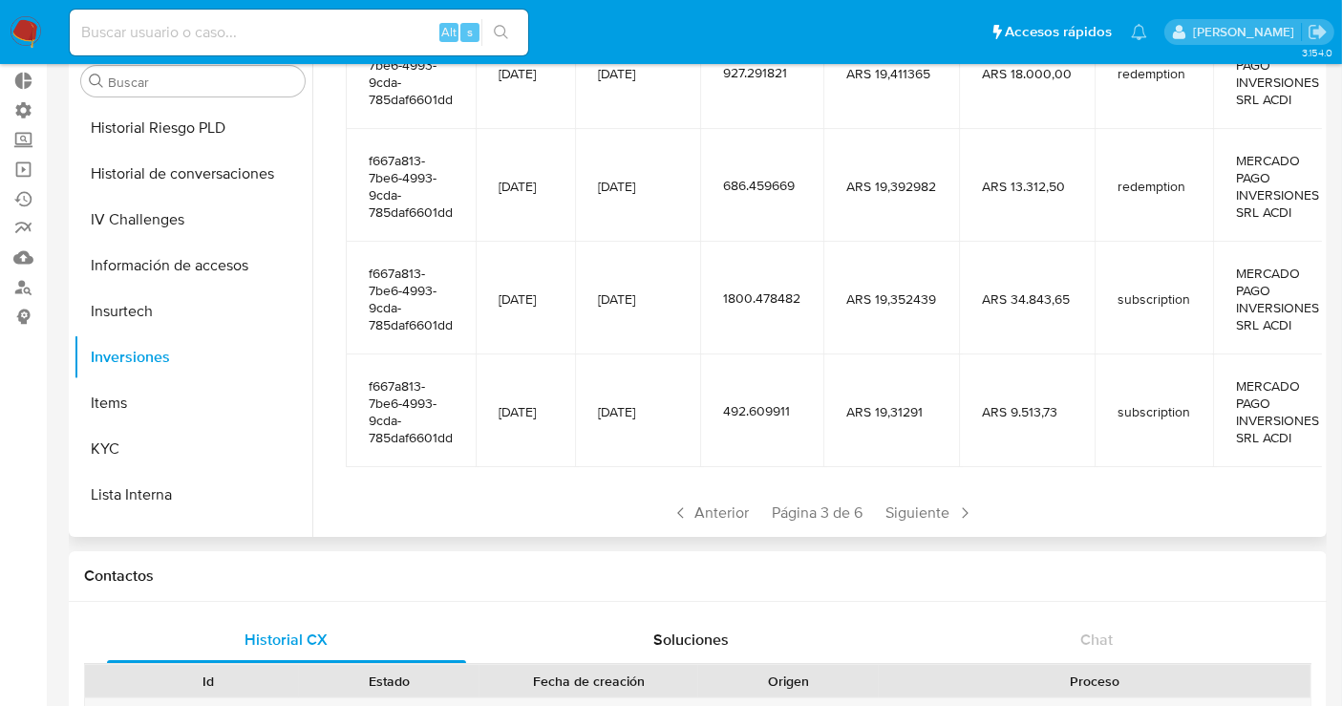
scroll to position [509, 0]
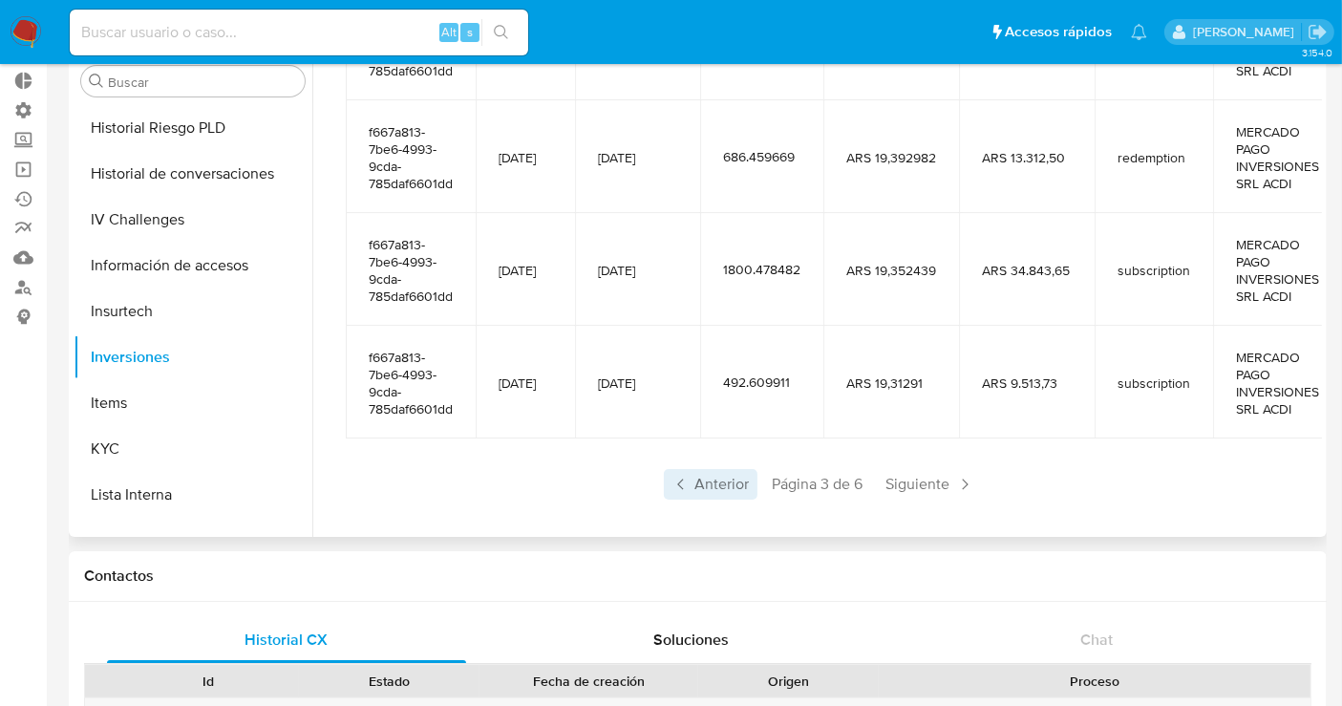
click at [725, 469] on span "Anterior" at bounding box center [711, 484] width 94 height 31
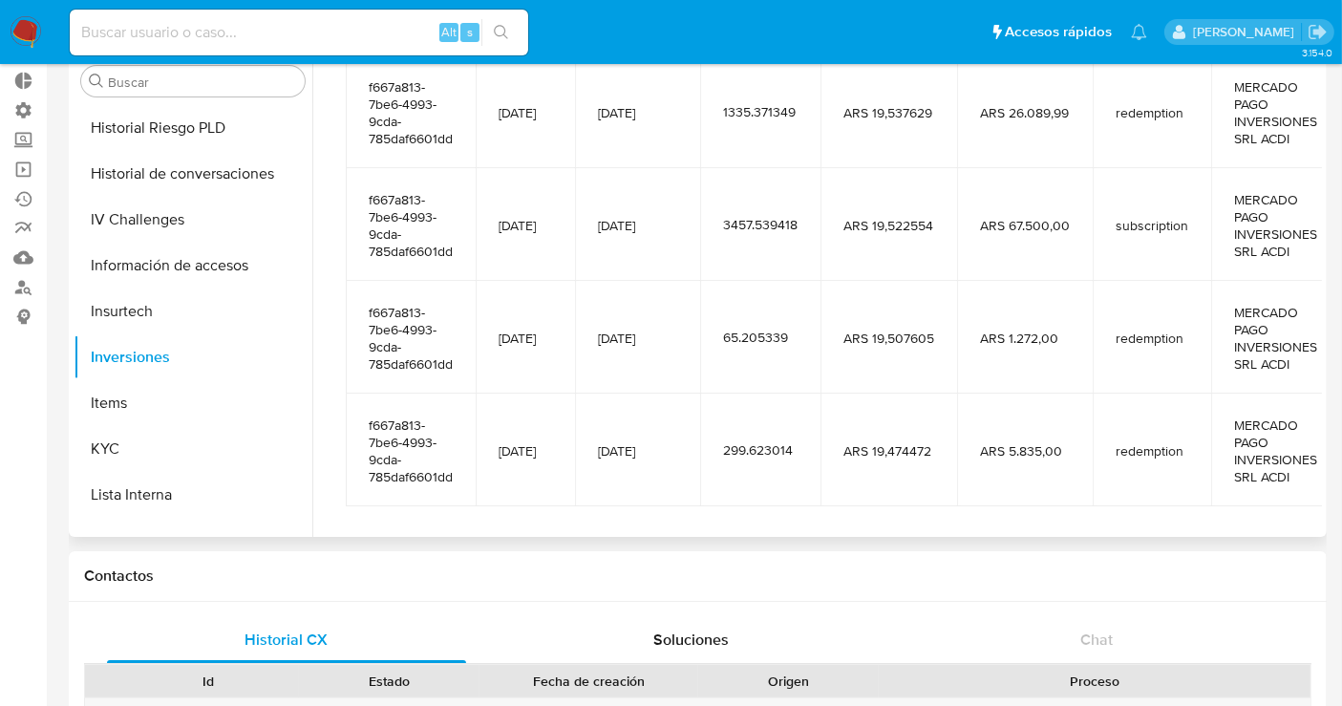
scroll to position [526, 0]
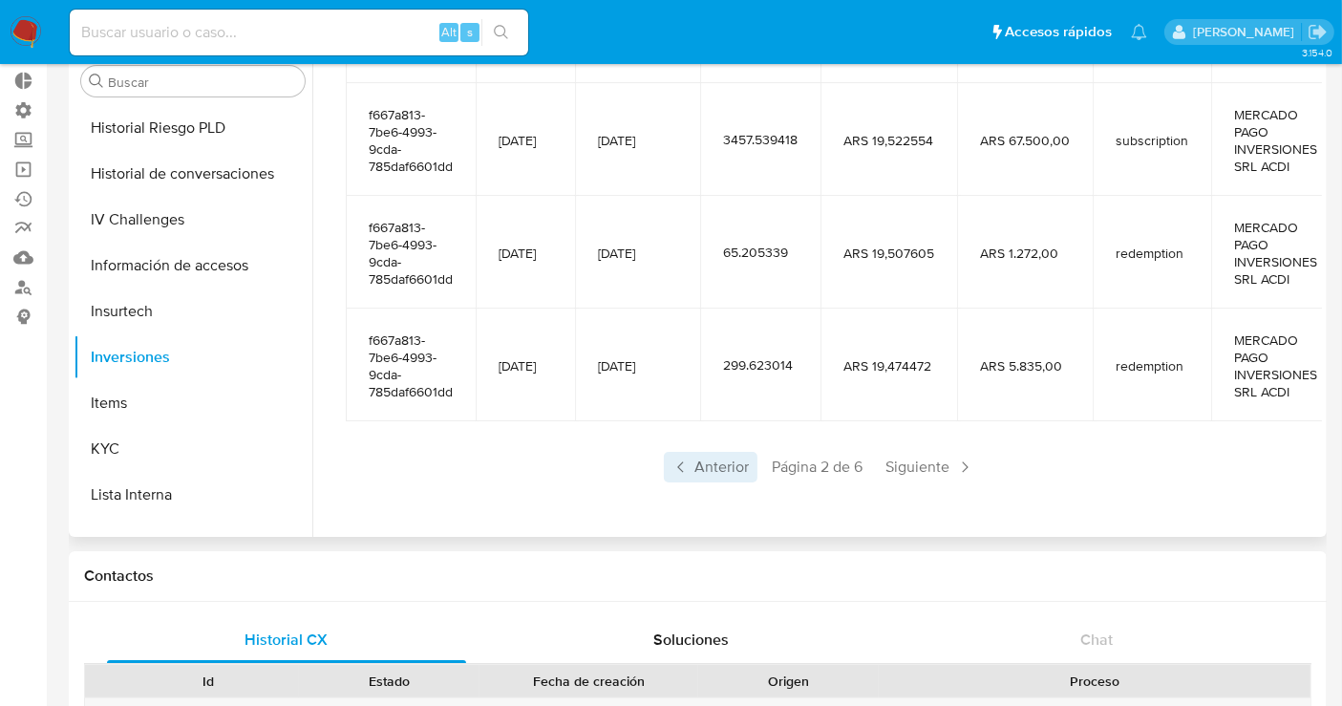
click at [707, 462] on span "Anterior" at bounding box center [711, 467] width 94 height 31
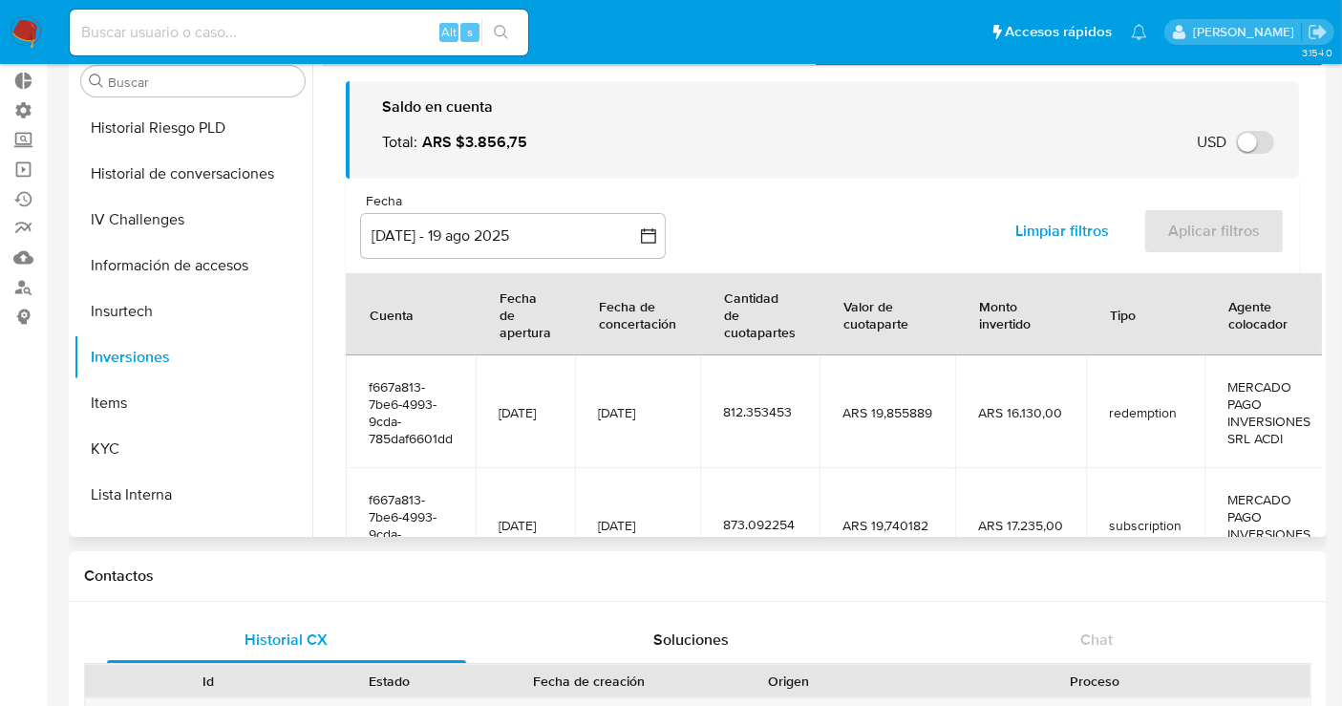
scroll to position [0, 0]
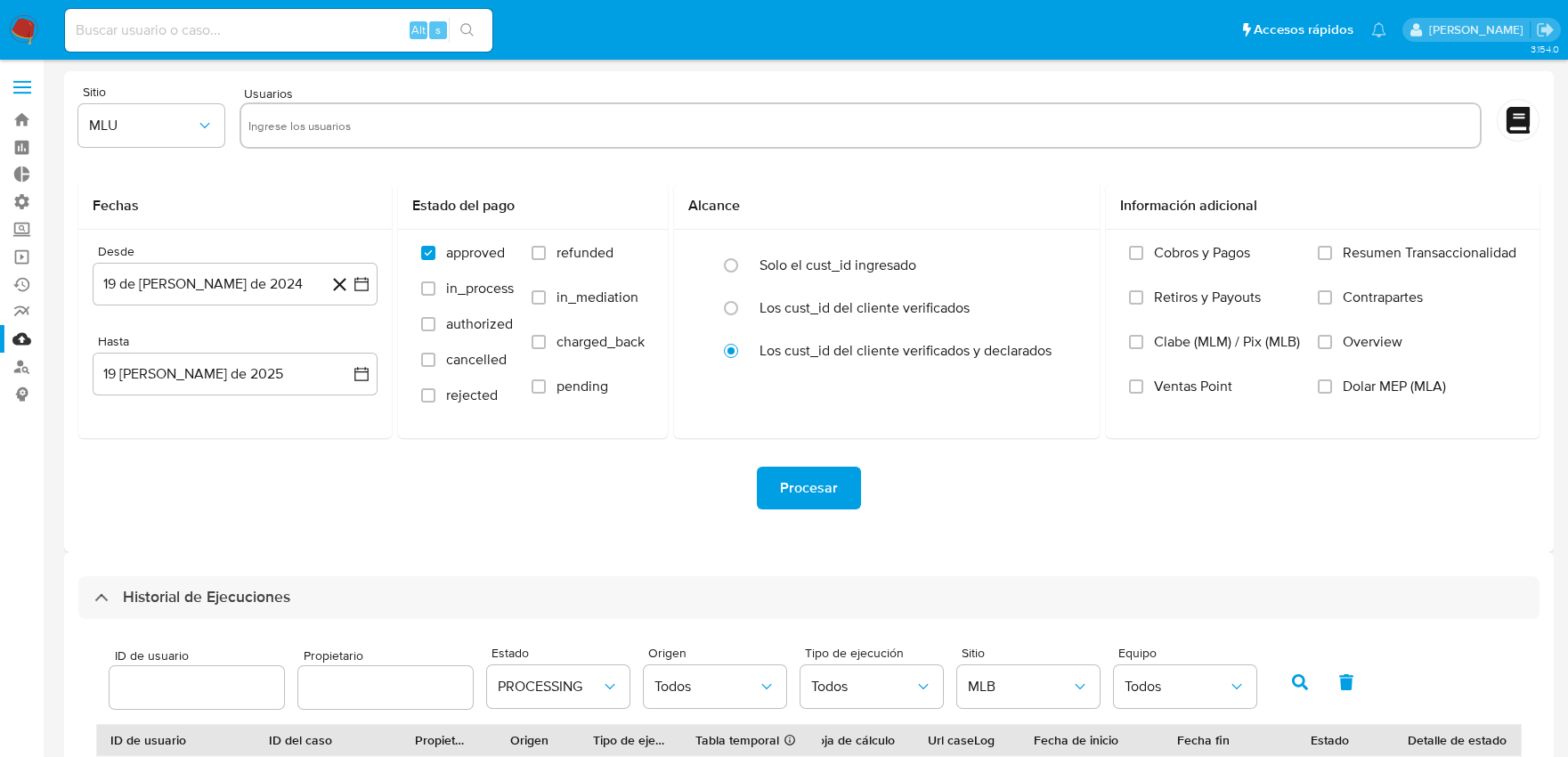
select select "10"
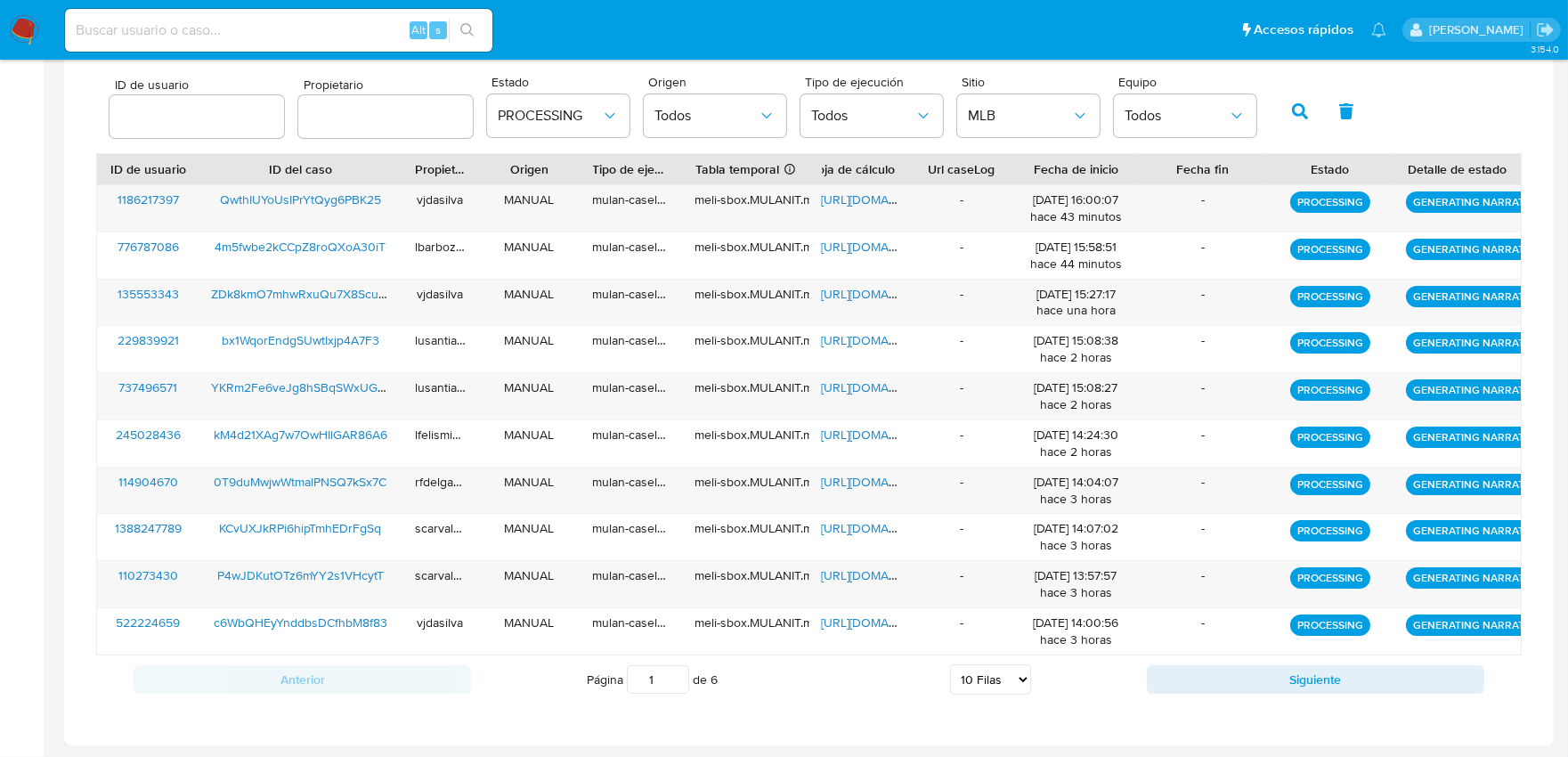
click at [1293, 108] on icon "button" at bounding box center [1300, 111] width 16 height 16
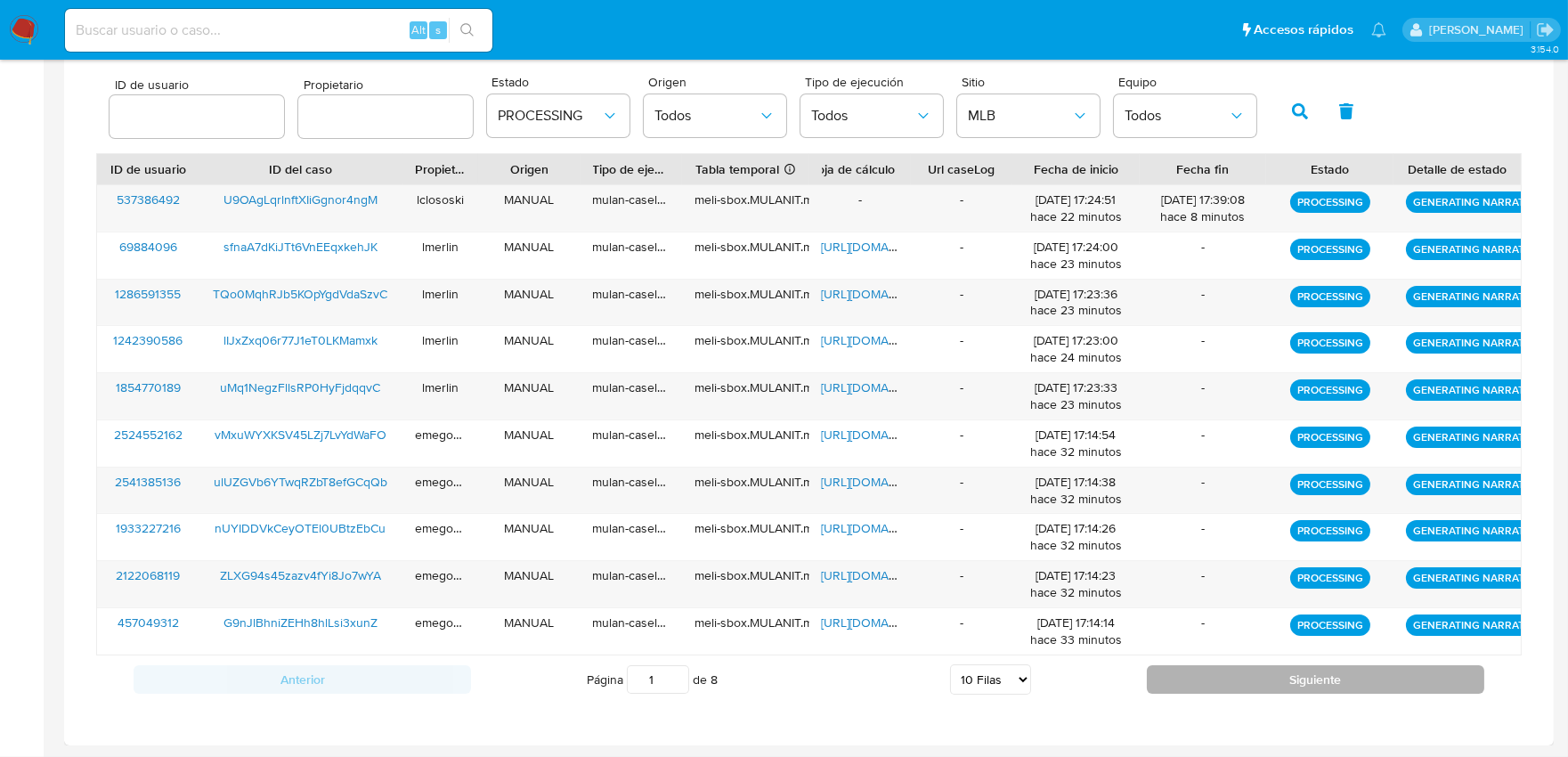
click at [1280, 685] on button "Siguiente" at bounding box center [1315, 679] width 337 height 29
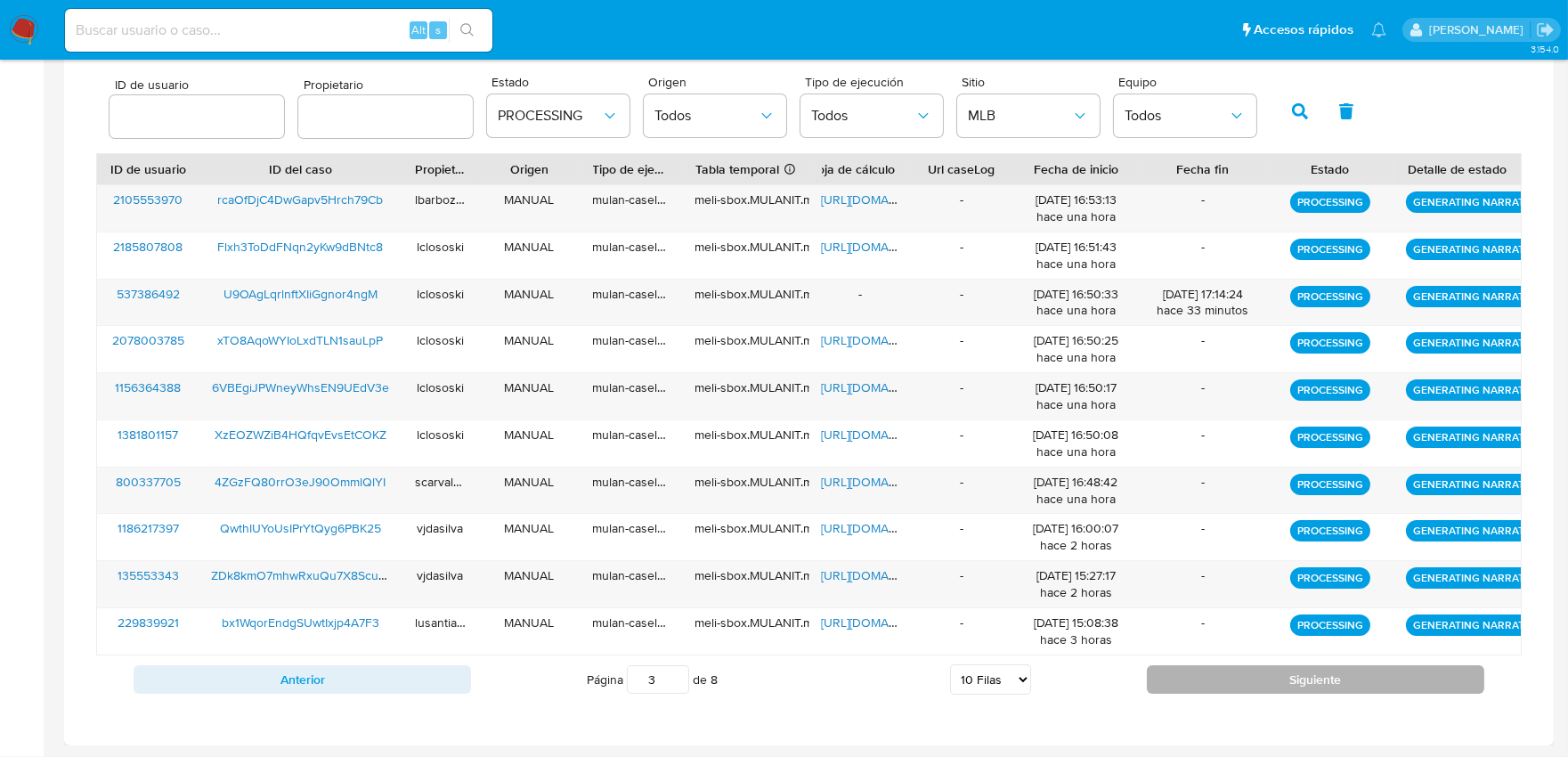
click at [1280, 685] on button "Siguiente" at bounding box center [1315, 679] width 337 height 29
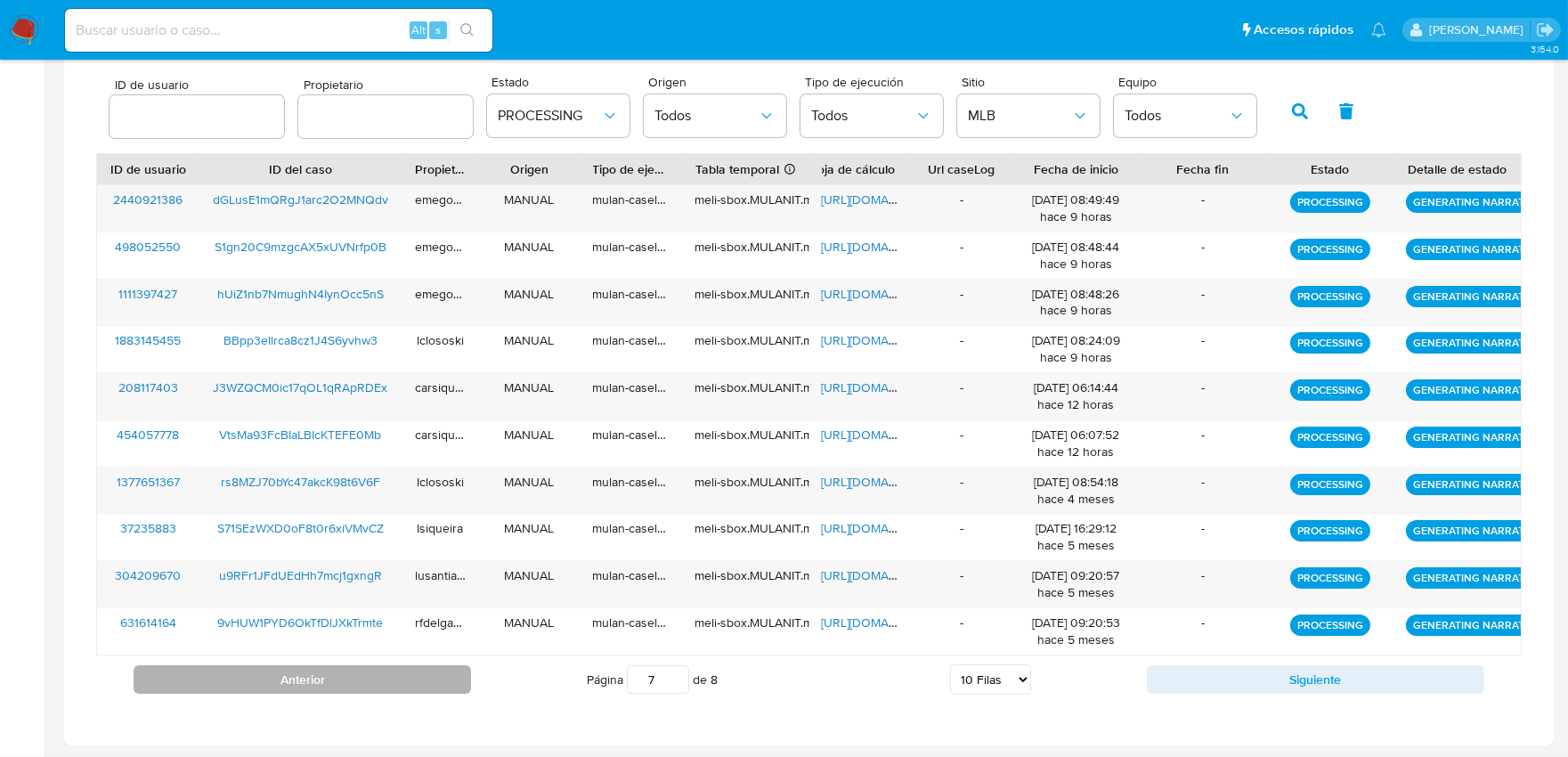
click at [433, 678] on button "Anterior" at bounding box center [302, 679] width 337 height 29
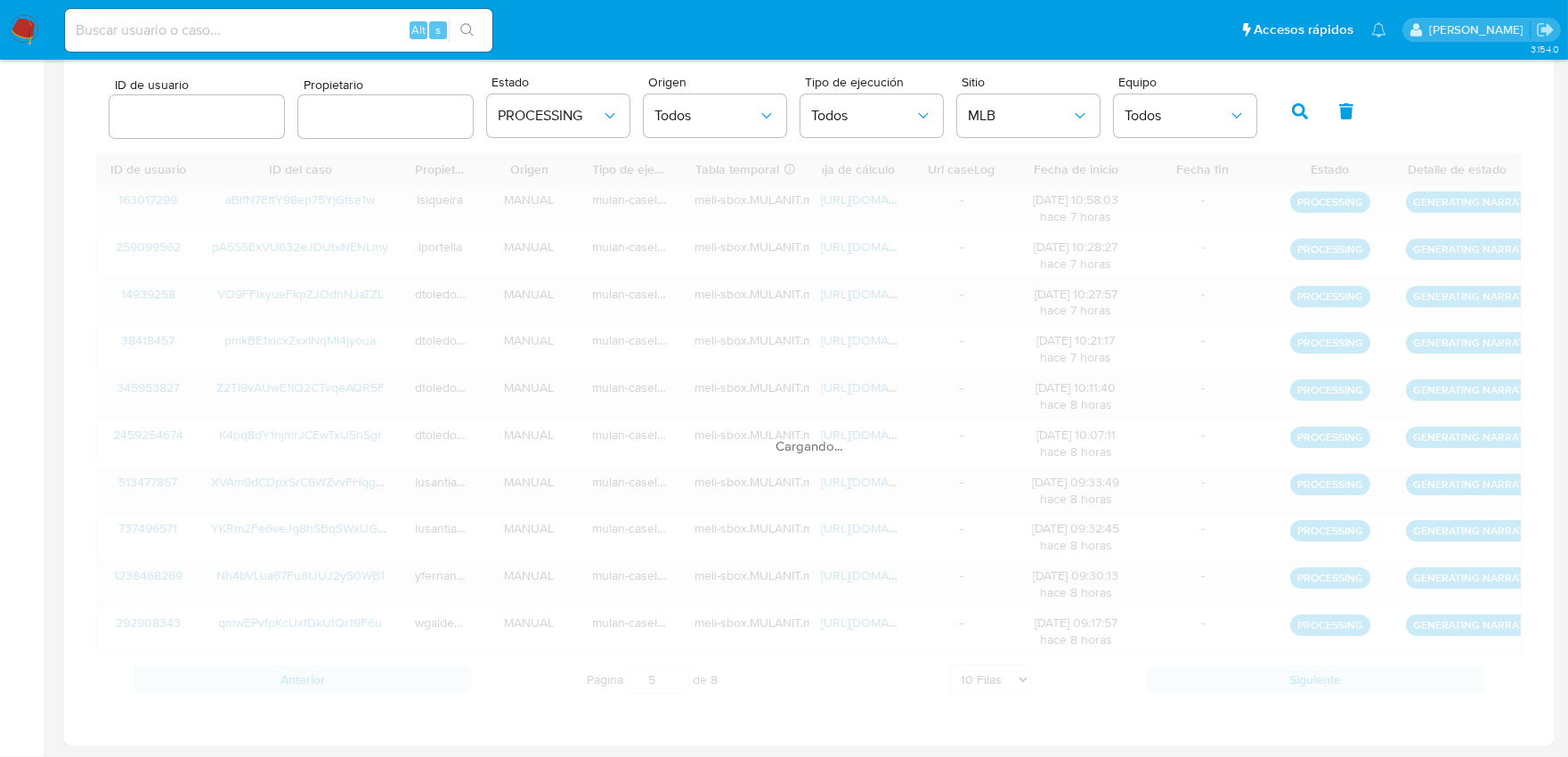
click at [433, 677] on div "Cargando..." at bounding box center [808, 428] width 1425 height 550
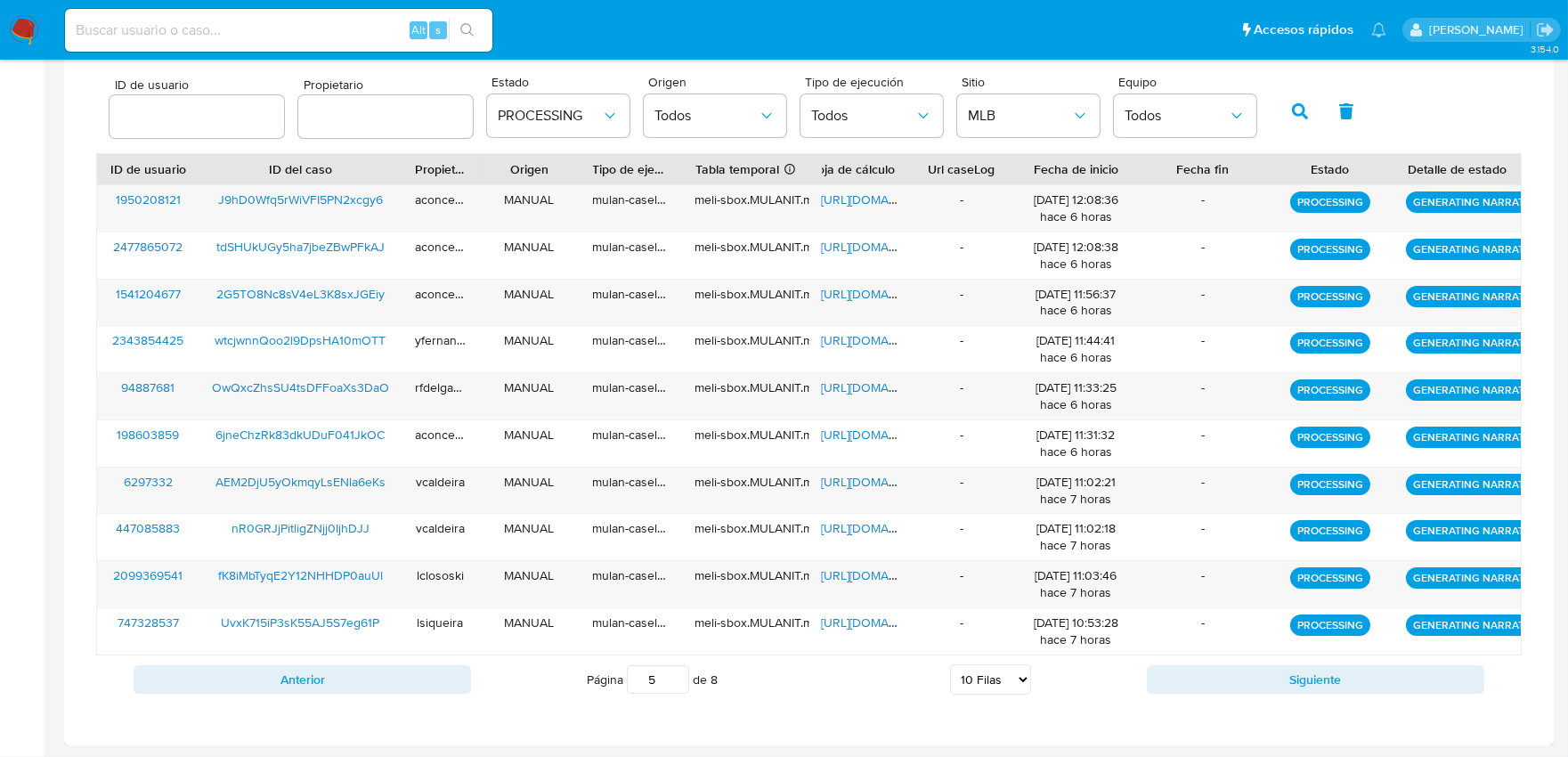
click at [433, 677] on button "Anterior" at bounding box center [302, 679] width 337 height 29
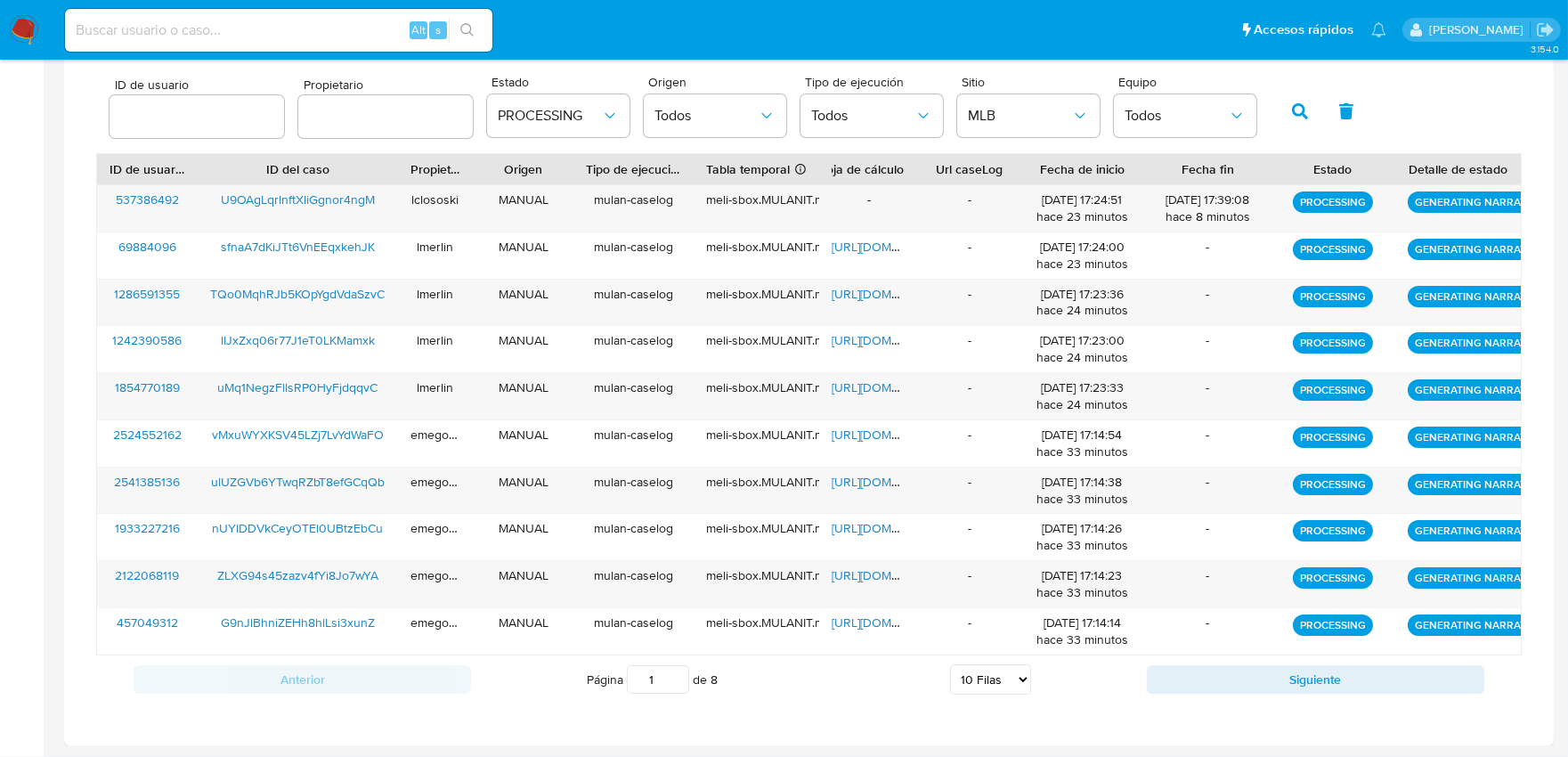
drag, startPoint x: 686, startPoint y: 171, endPoint x: 705, endPoint y: 169, distance: 19.1
click at [705, 169] on div at bounding box center [694, 169] width 32 height 30
